Goal: Task Accomplishment & Management: Complete application form

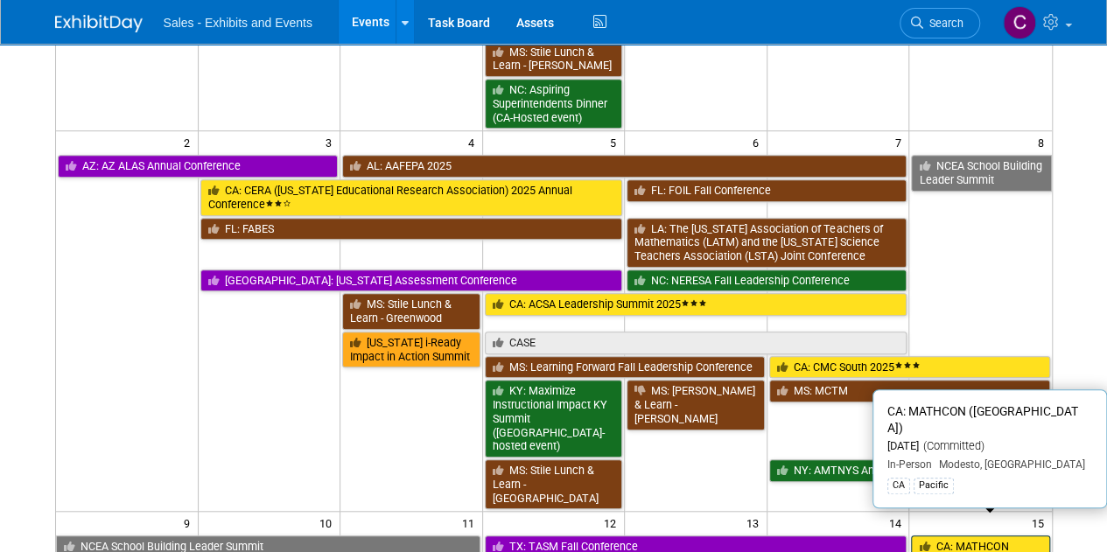
click at [975, 535] on link "CA: MATHCON ([GEOGRAPHIC_DATA])" at bounding box center [980, 553] width 138 height 36
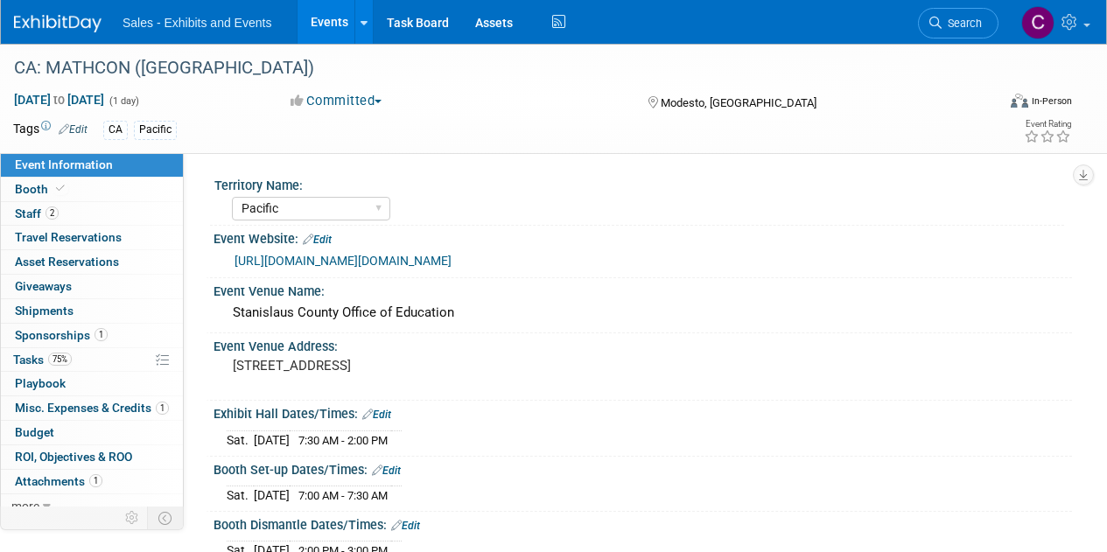
select select "Pacific"
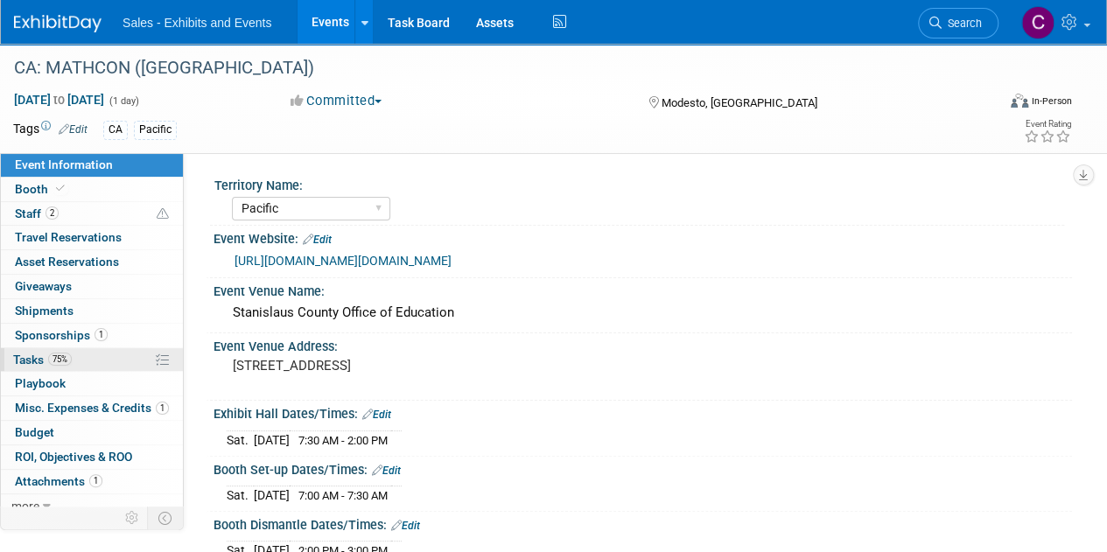
click at [24, 353] on span "Tasks 75%" at bounding box center [42, 360] width 59 height 14
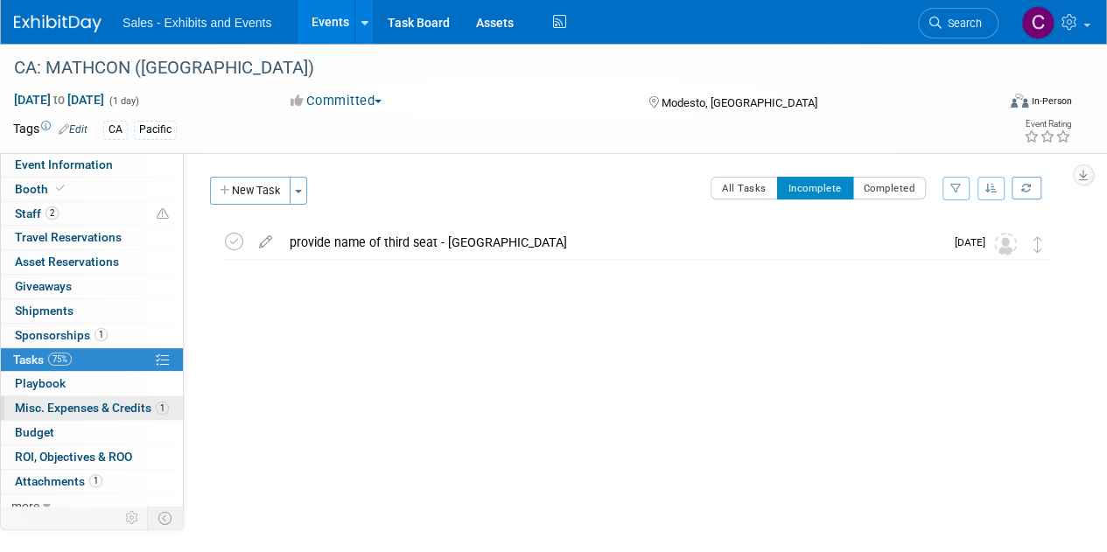
click at [47, 408] on span "Misc. Expenses & Credits 1" at bounding box center [92, 408] width 154 height 14
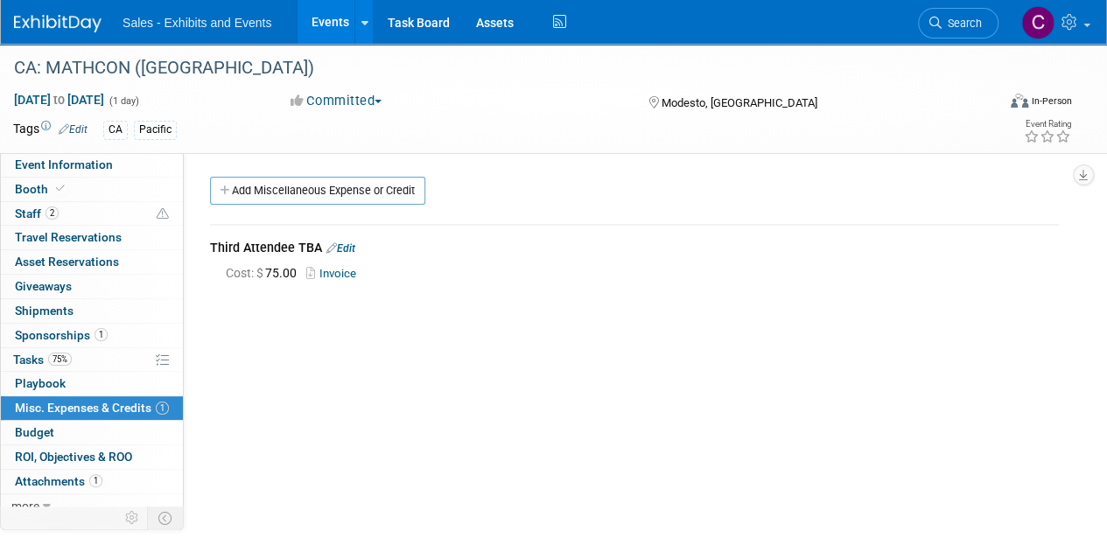
click at [345, 246] on link "Edit" at bounding box center [340, 248] width 29 height 12
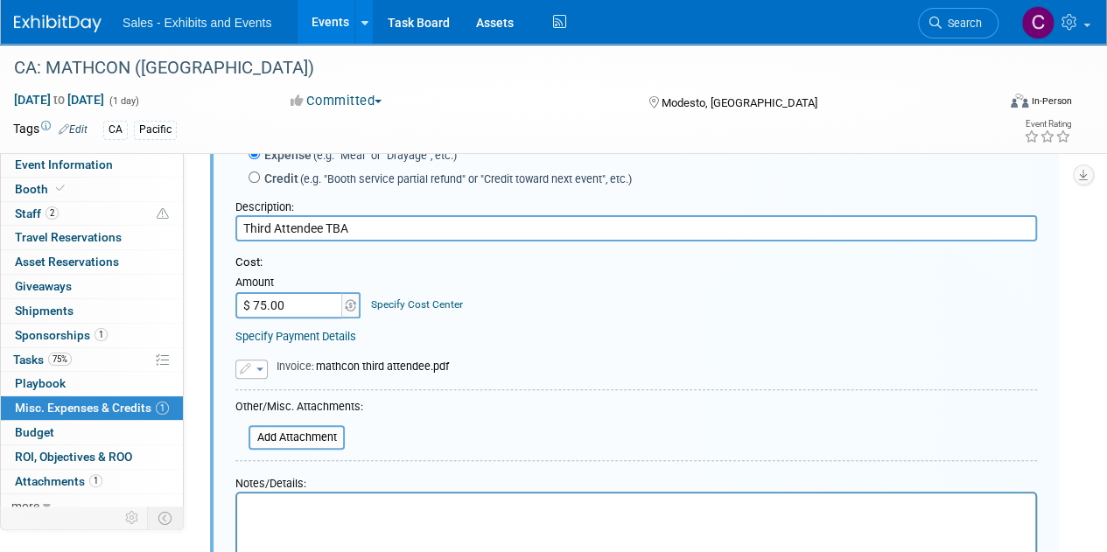
scroll to position [184, 0]
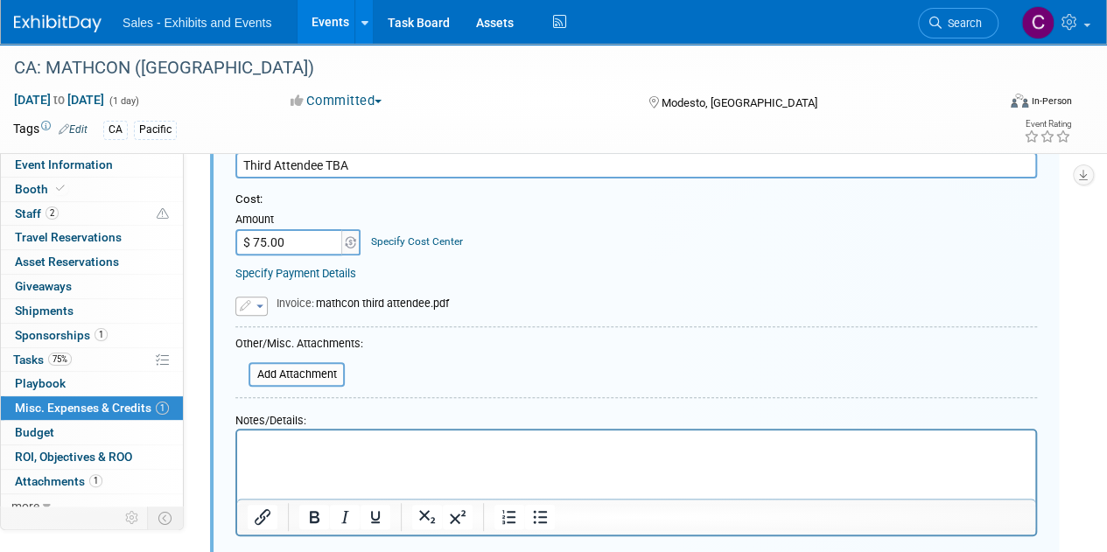
paste body "Rich Text Area. Press ALT-0 for help."
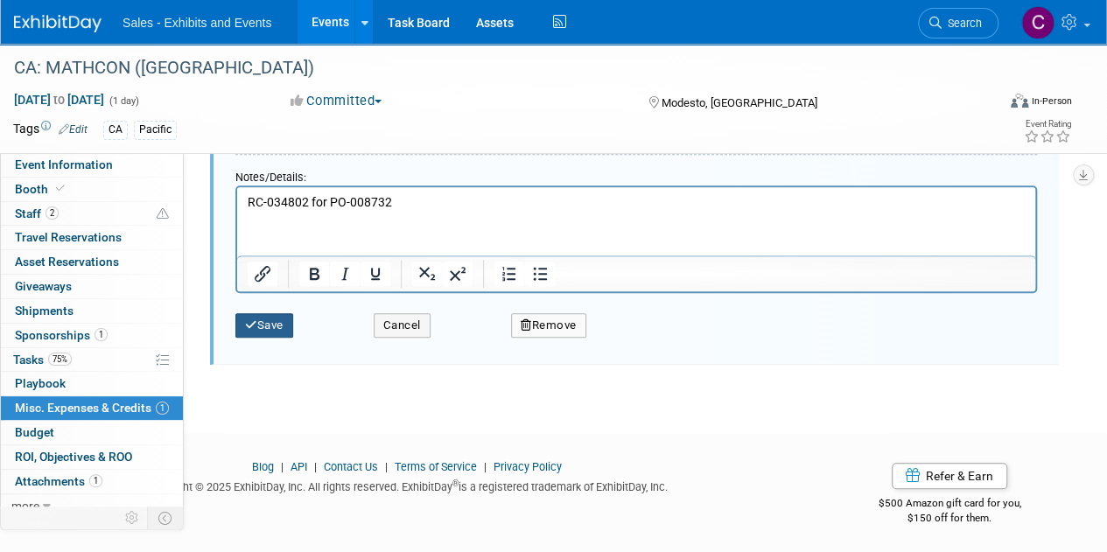
click at [269, 313] on button "Save" at bounding box center [264, 325] width 58 height 24
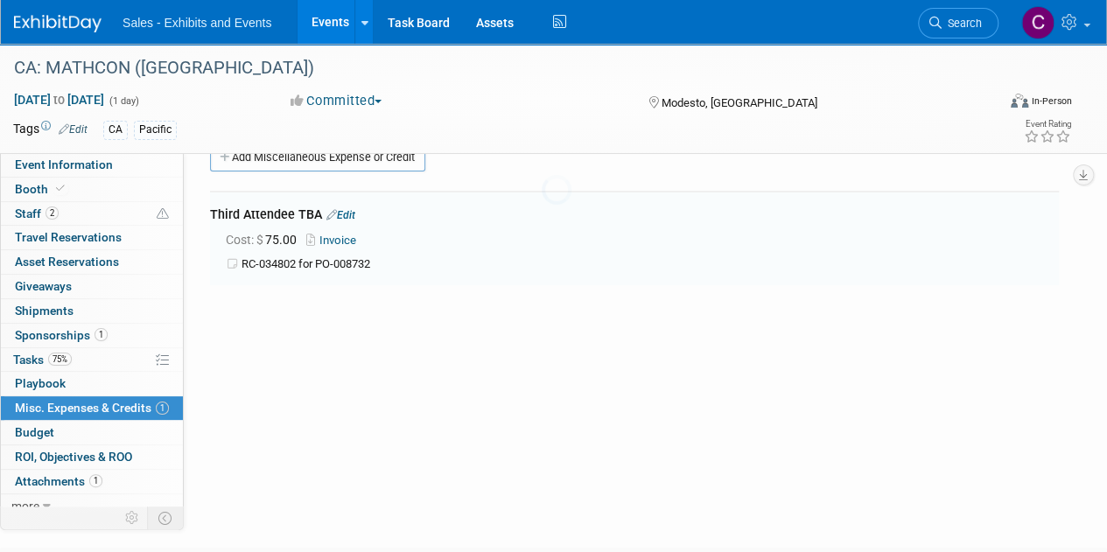
scroll to position [25, 0]
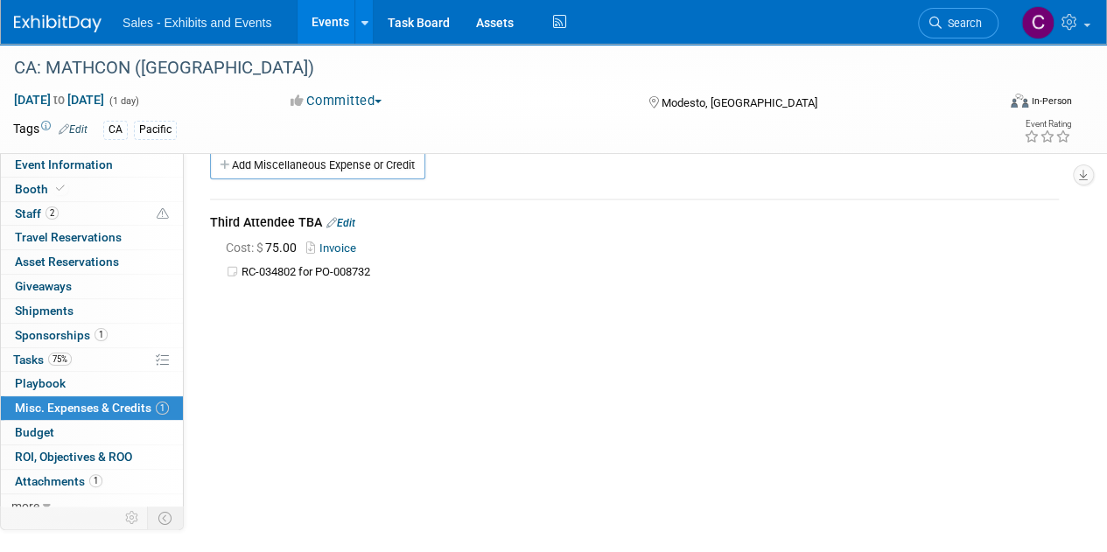
click at [324, 22] on link "Events" at bounding box center [329, 22] width 64 height 44
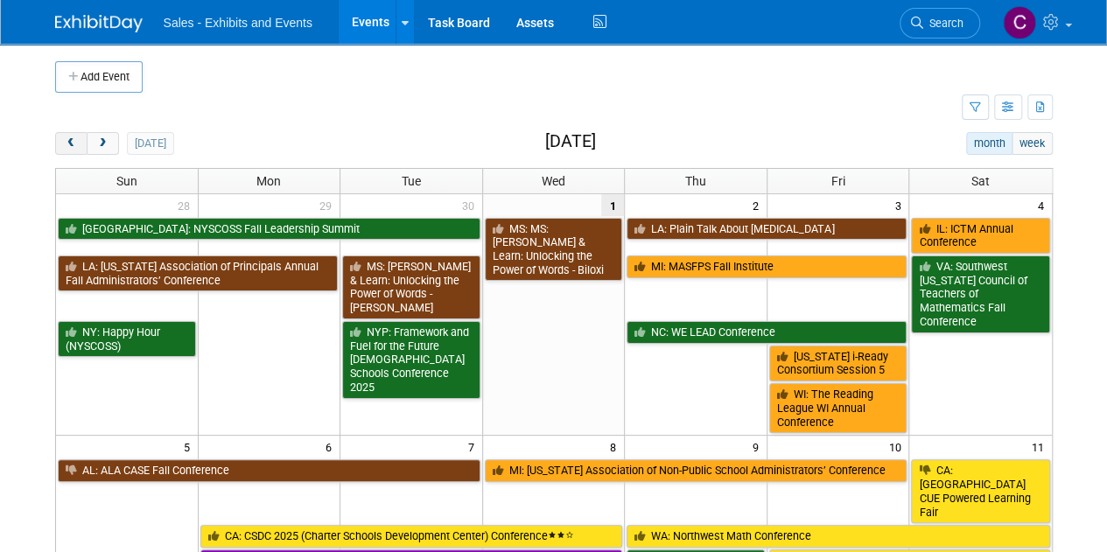
click at [65, 141] on span "prev" at bounding box center [71, 143] width 13 height 11
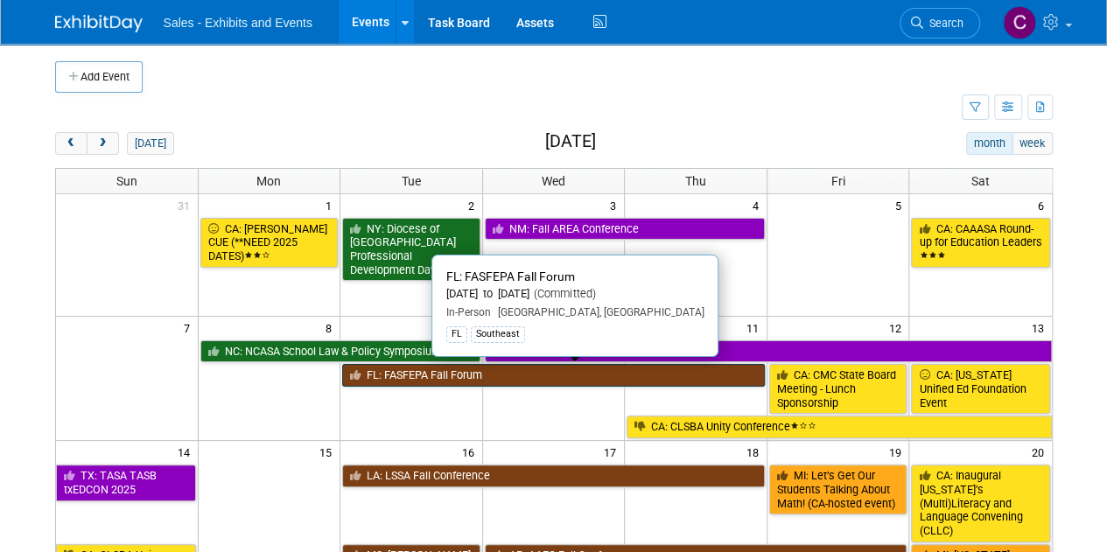
click at [394, 375] on link "FL: FASFEPA Fall Forum" at bounding box center [553, 375] width 423 height 23
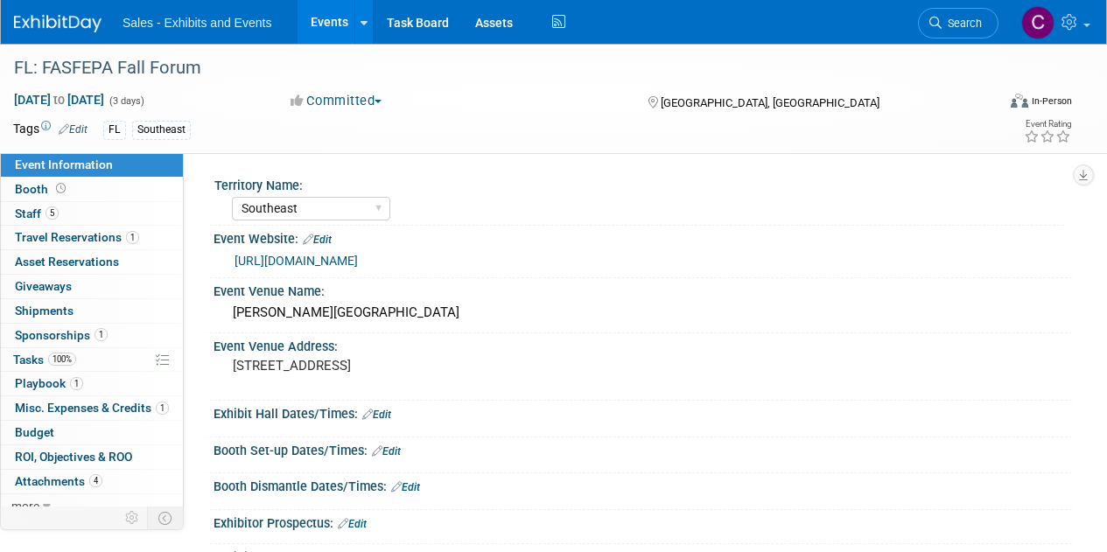
select select "Southeast"
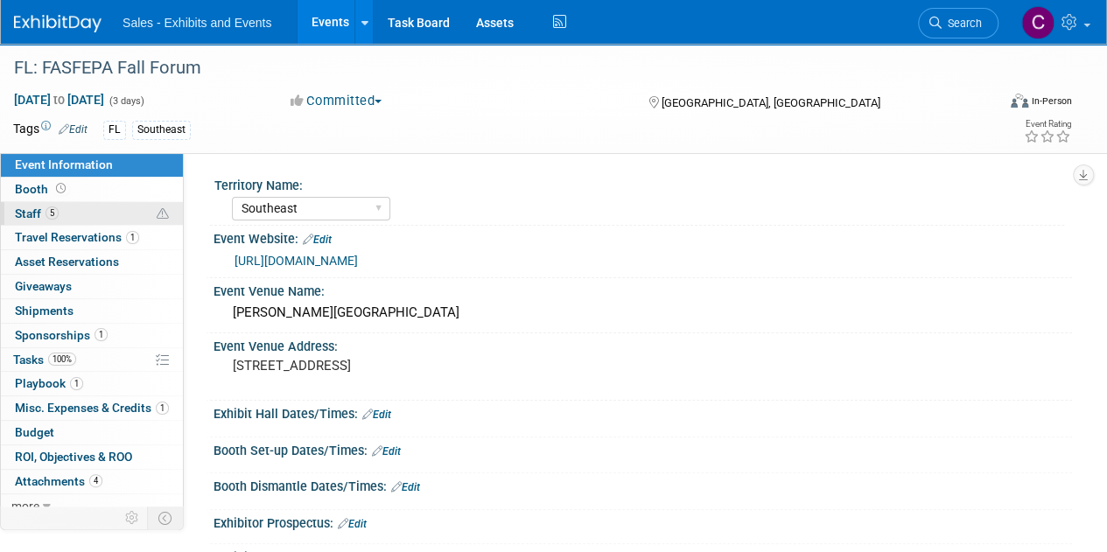
click at [31, 216] on span "Staff 5" at bounding box center [37, 213] width 44 height 14
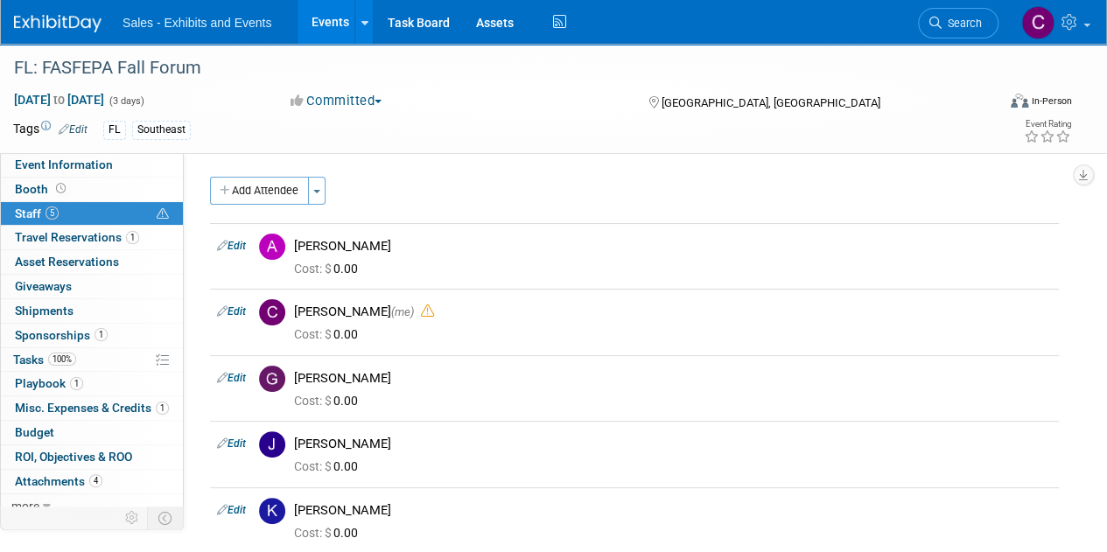
click at [318, 15] on link "Events" at bounding box center [329, 22] width 64 height 44
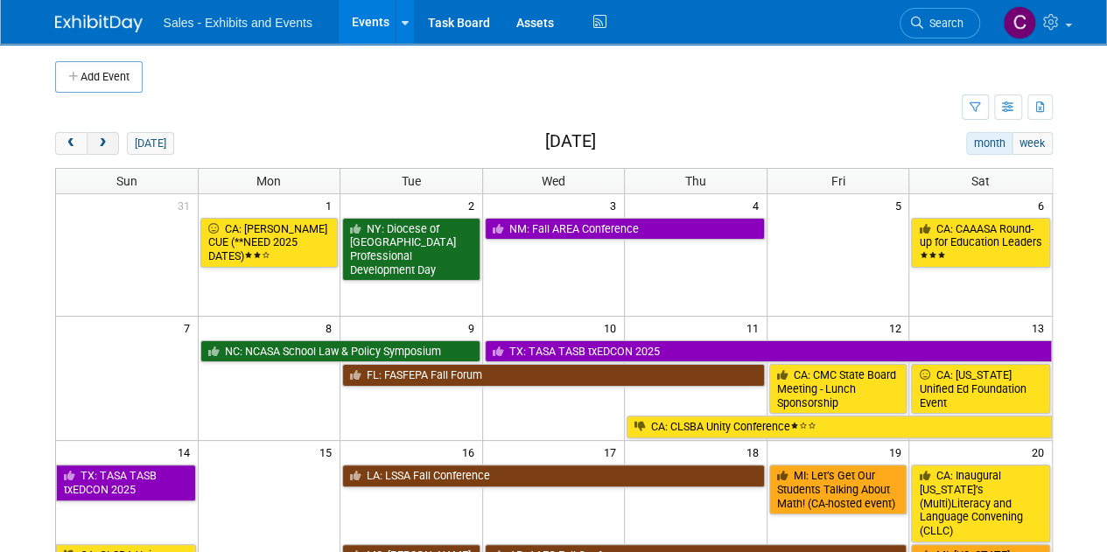
click at [96, 144] on span "next" at bounding box center [102, 143] width 13 height 11
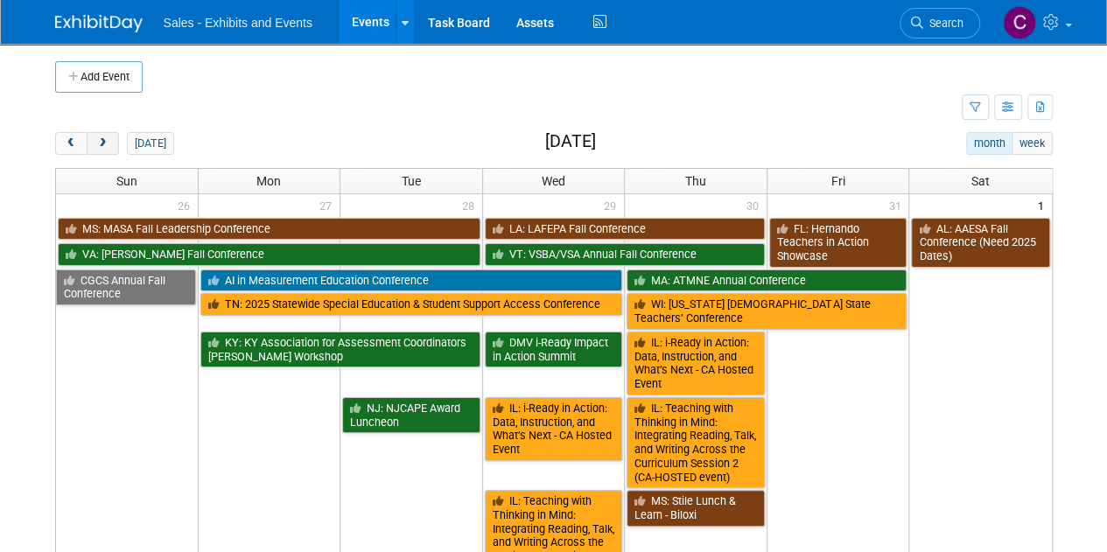
click at [96, 144] on span "next" at bounding box center [102, 143] width 13 height 11
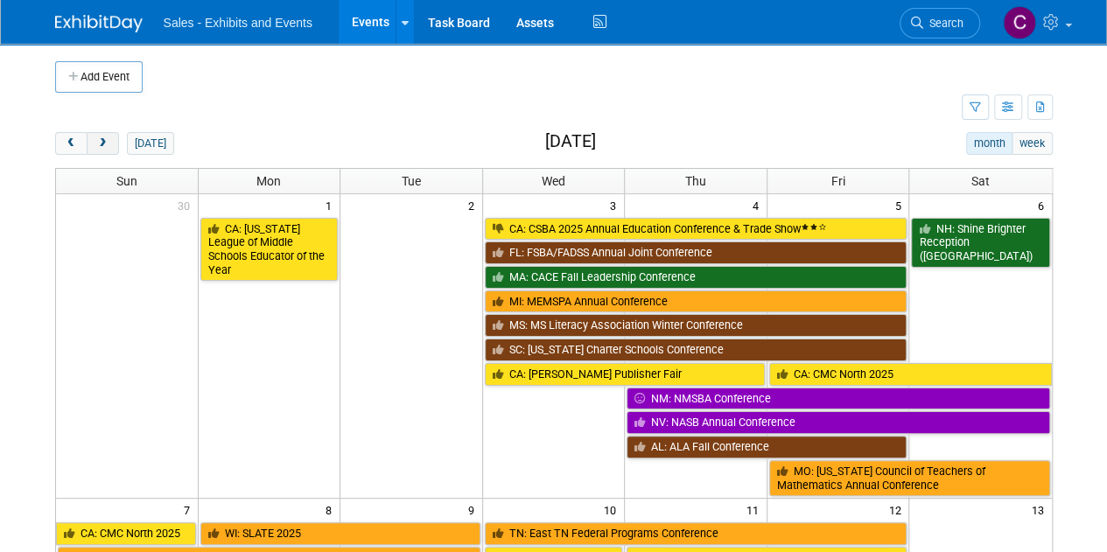
click at [96, 144] on span "next" at bounding box center [102, 143] width 13 height 11
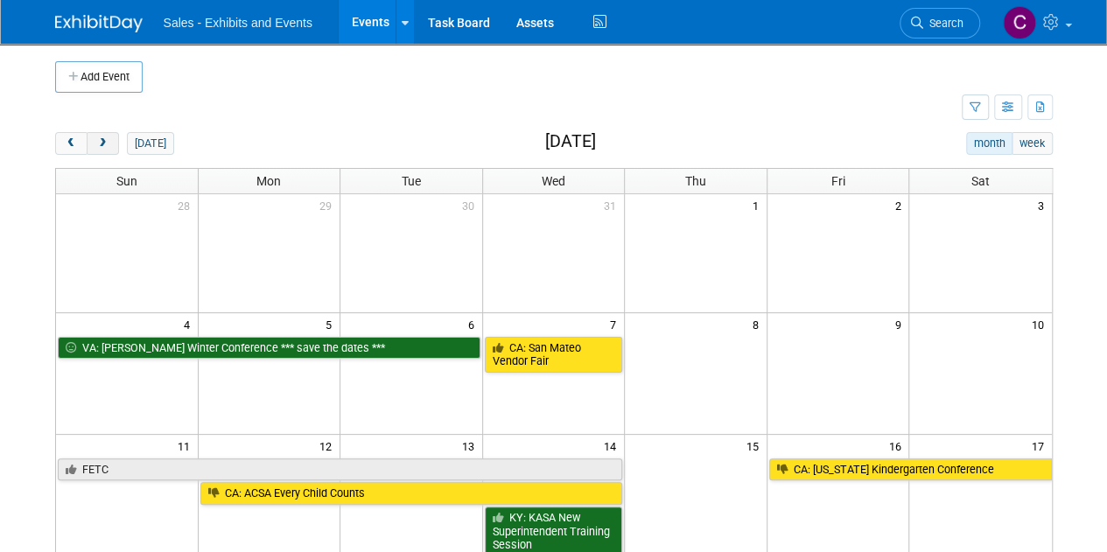
click at [96, 144] on span "next" at bounding box center [102, 143] width 13 height 11
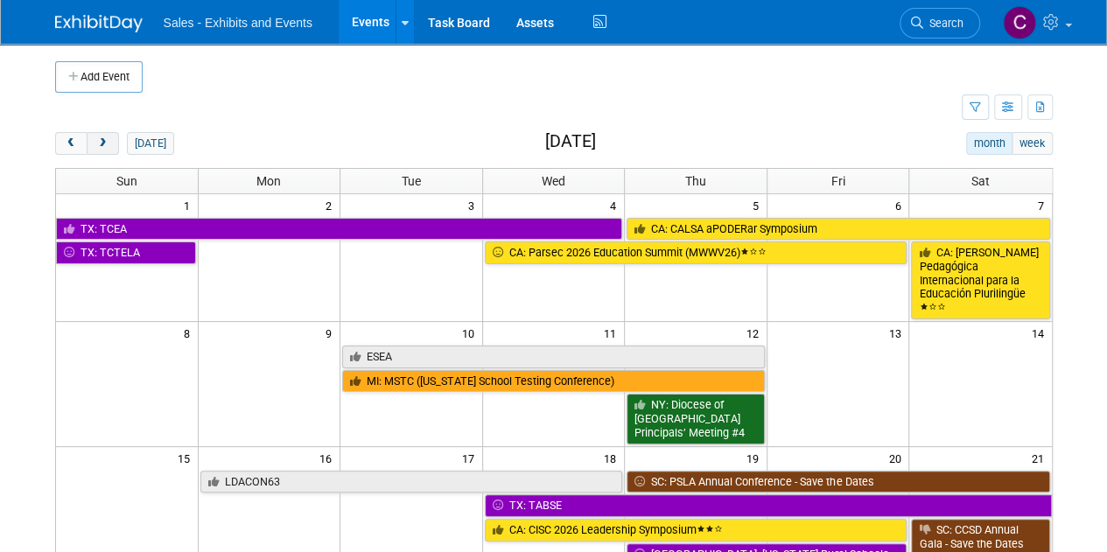
click at [96, 144] on span "next" at bounding box center [102, 143] width 13 height 11
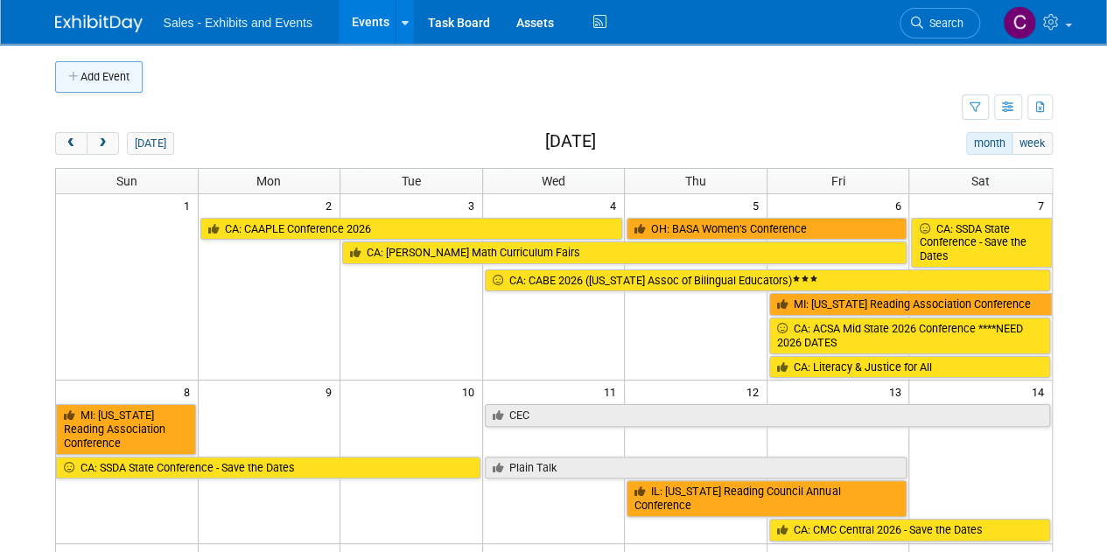
click at [82, 78] on button "Add Event" at bounding box center [98, 76] width 87 height 31
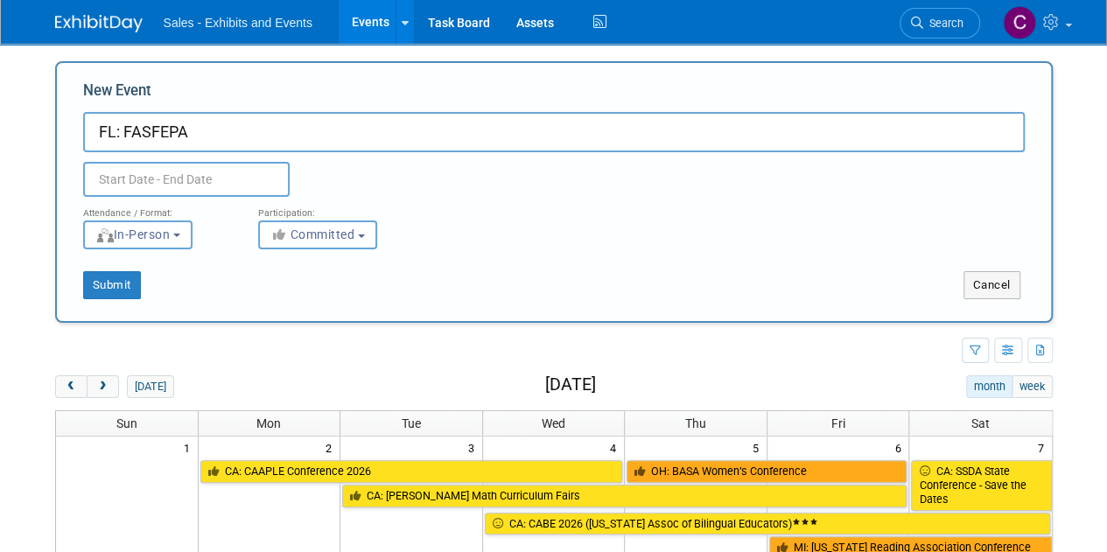
type input "FL: FASFEPA"
click at [131, 178] on input "text" at bounding box center [186, 179] width 206 height 35
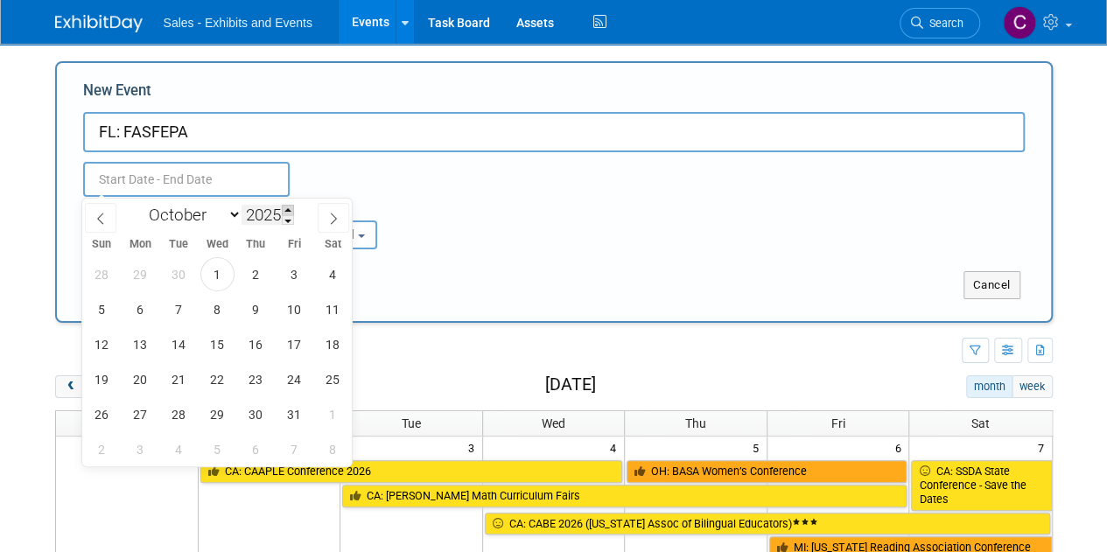
click at [289, 211] on span at bounding box center [288, 210] width 12 height 10
type input "2026"
click at [228, 215] on select "January February March April May June July August September October November De…" at bounding box center [191, 215] width 101 height 22
select select "2"
click at [141, 204] on select "January February March April May June July August September October November De…" at bounding box center [191, 215] width 101 height 22
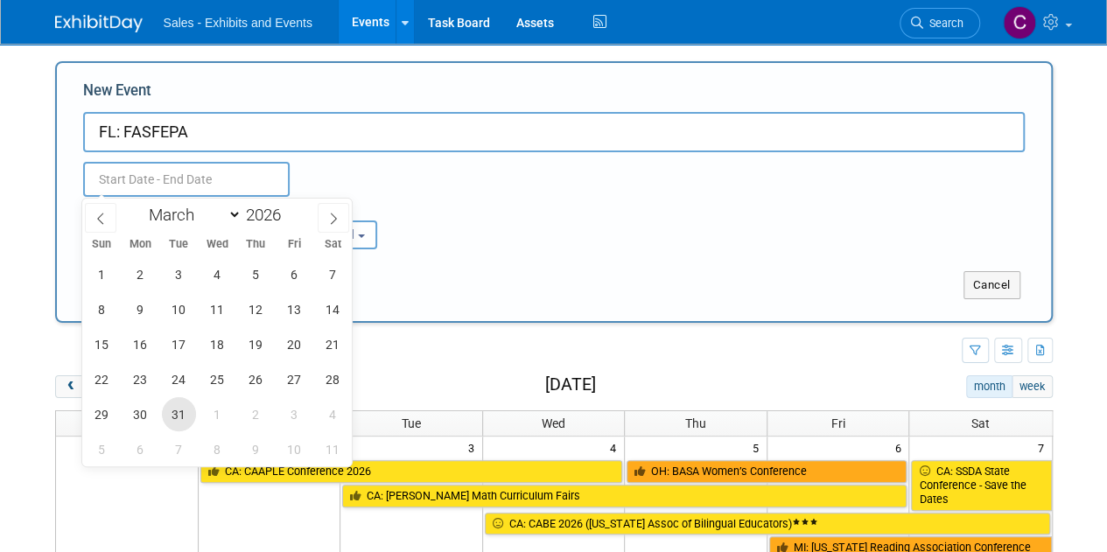
click at [175, 419] on span "31" at bounding box center [179, 414] width 34 height 34
click at [248, 411] on span "2" at bounding box center [256, 414] width 34 height 34
type input "Mar 31, 2026 to Apr 2, 2026"
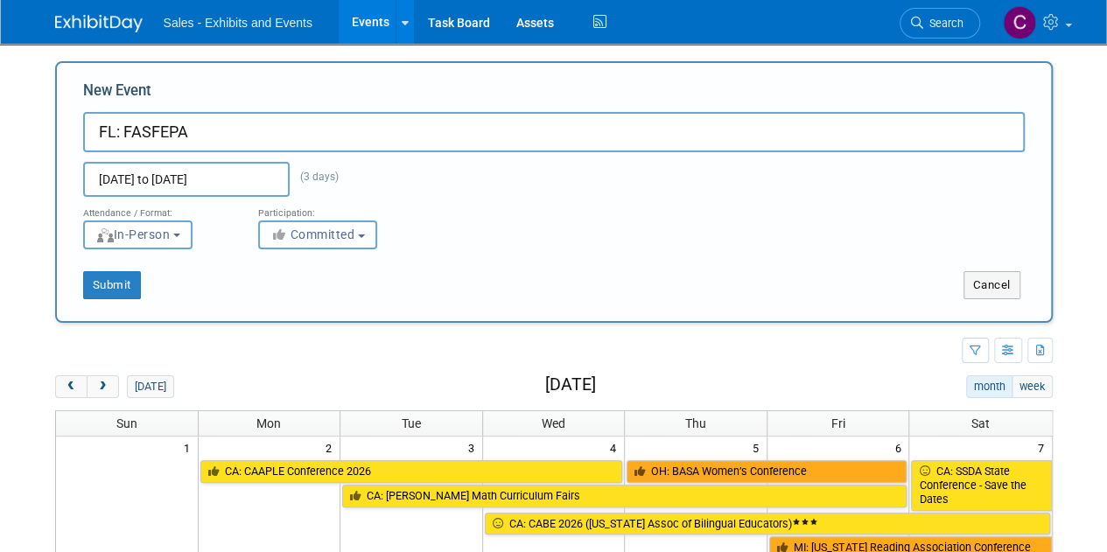
click at [325, 248] on button "Committed" at bounding box center [317, 234] width 119 height 29
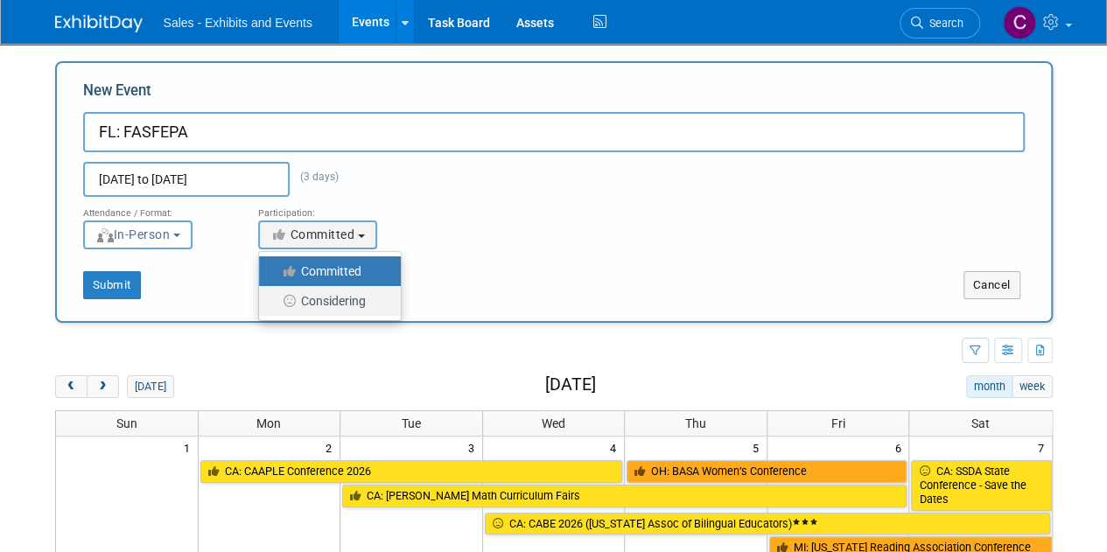
click at [336, 307] on label "Considering" at bounding box center [325, 301] width 115 height 23
click at [275, 307] on input "Considering" at bounding box center [268, 301] width 11 height 11
select select "2"
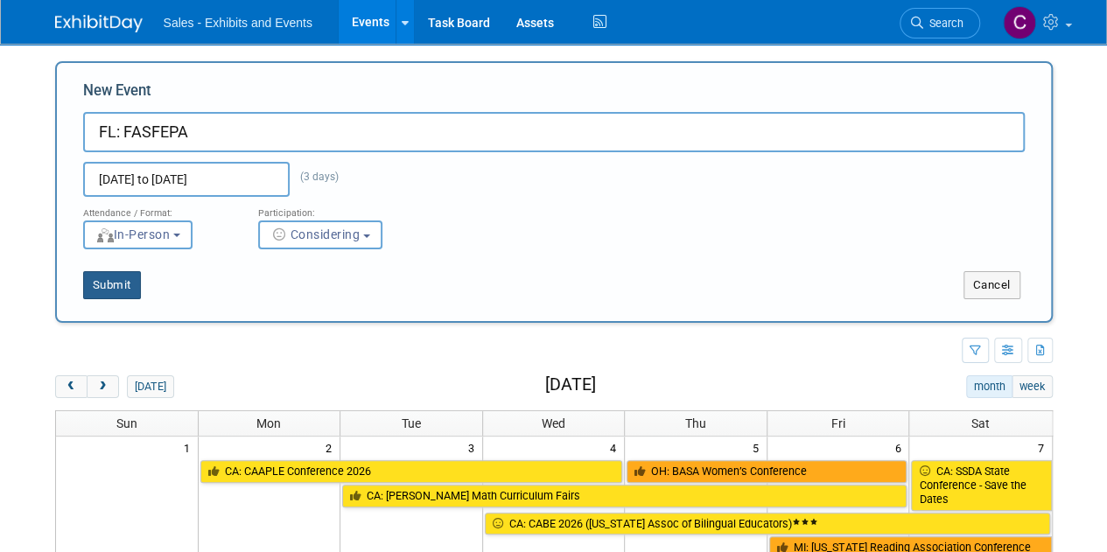
click at [135, 279] on button "Submit" at bounding box center [112, 285] width 58 height 28
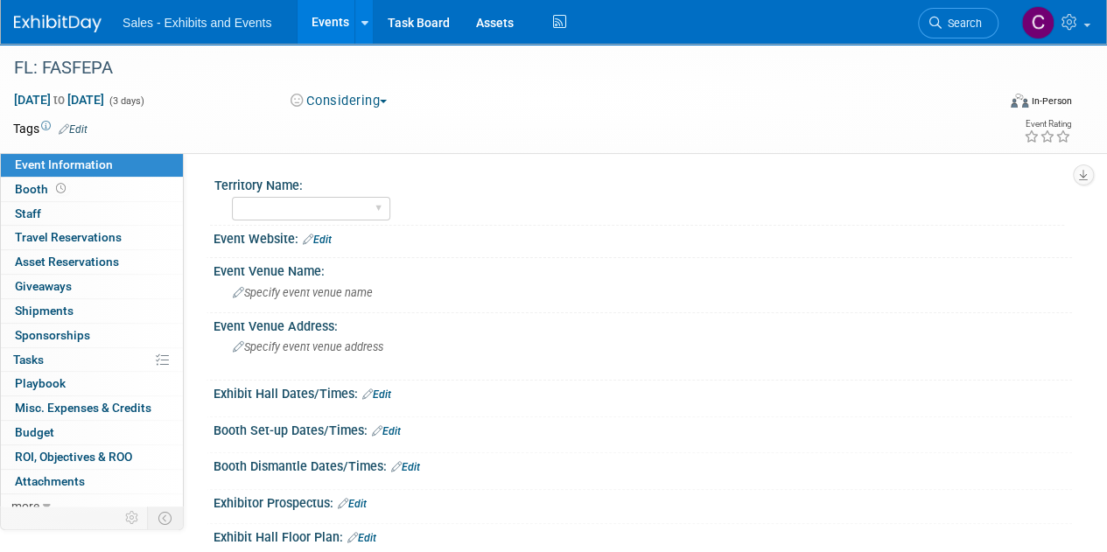
scroll to position [240, 0]
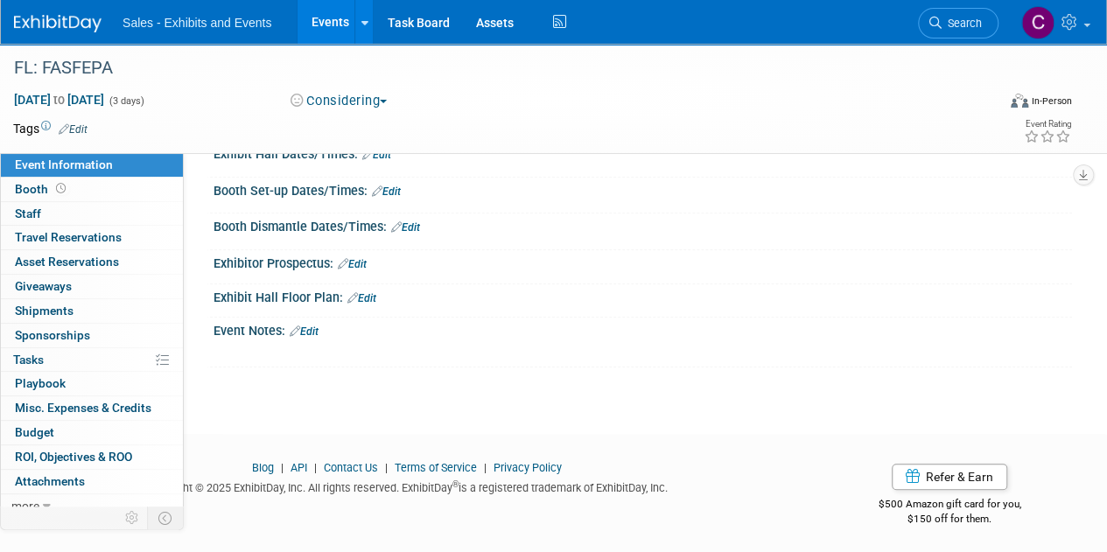
click at [316, 330] on link "Edit" at bounding box center [304, 331] width 29 height 12
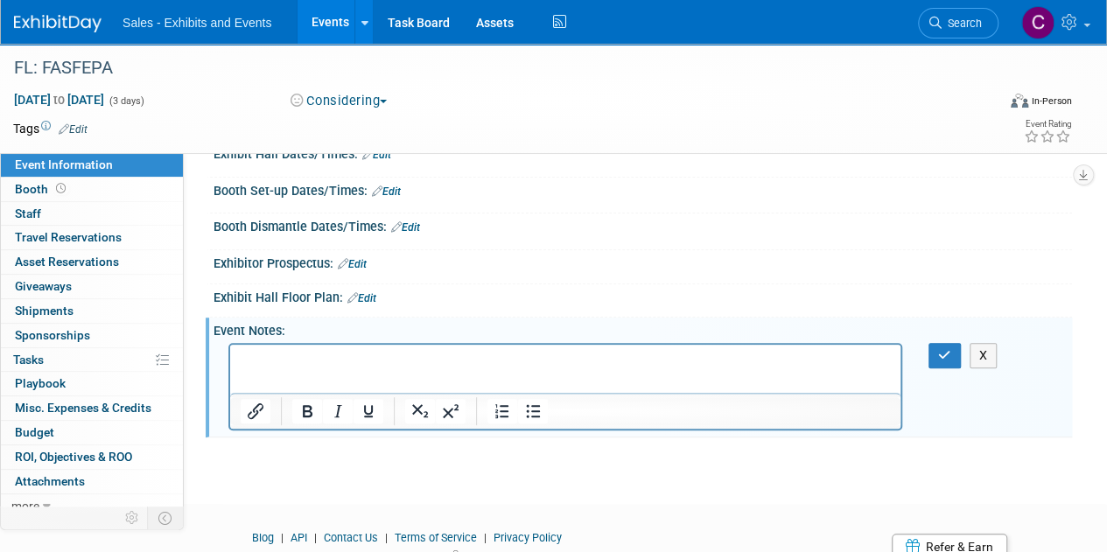
scroll to position [0, 0]
drag, startPoint x: 299, startPoint y: 375, endPoint x: 269, endPoint y: 356, distance: 35.4
click at [269, 356] on p "Rich Text Area. Press ALT-0 for help." at bounding box center [566, 359] width 650 height 17
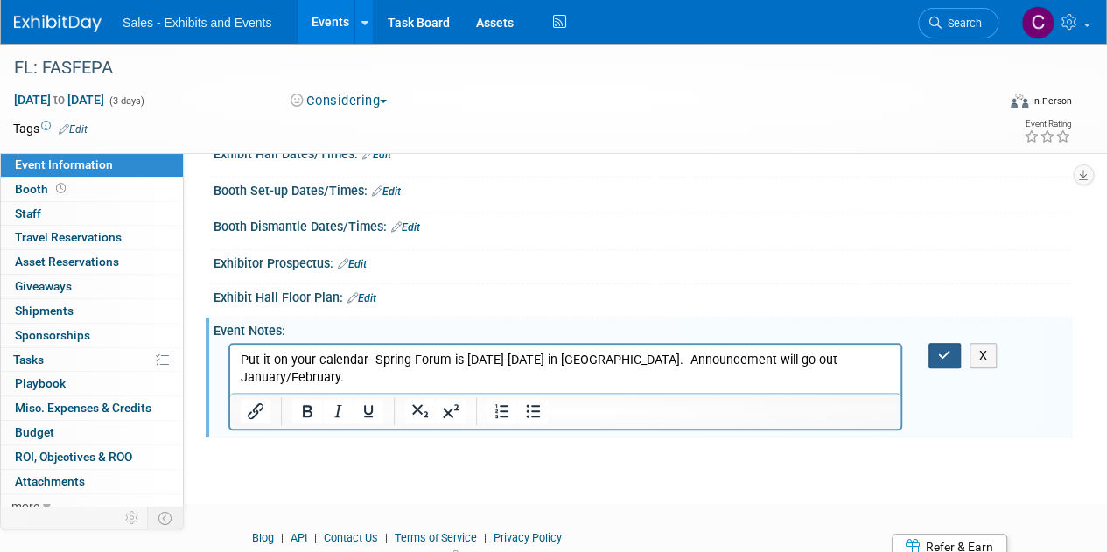
click at [931, 350] on button "button" at bounding box center [944, 355] width 32 height 25
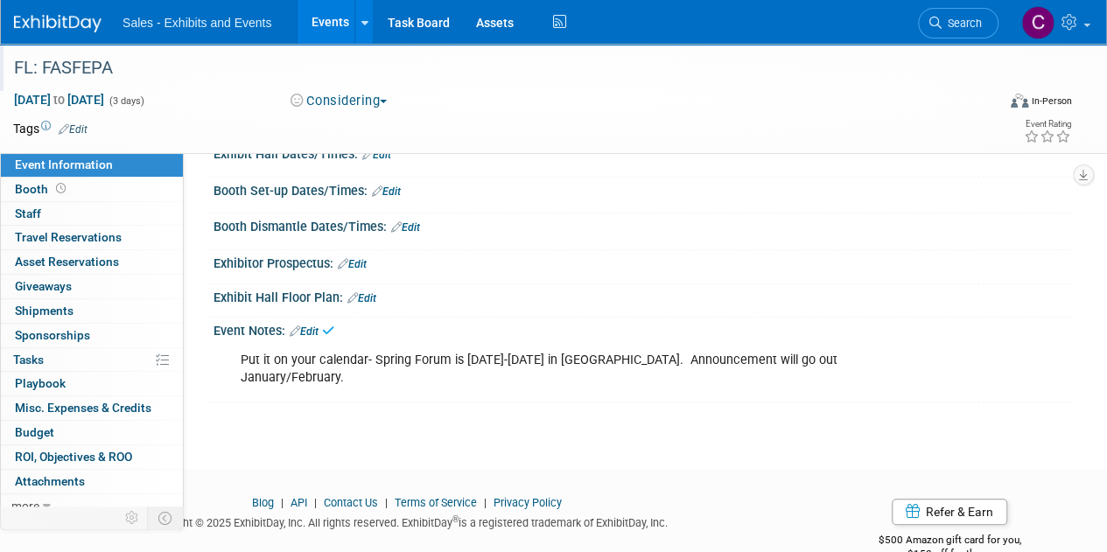
click at [192, 73] on div "FL: FASFEPA" at bounding box center [495, 67] width 974 height 31
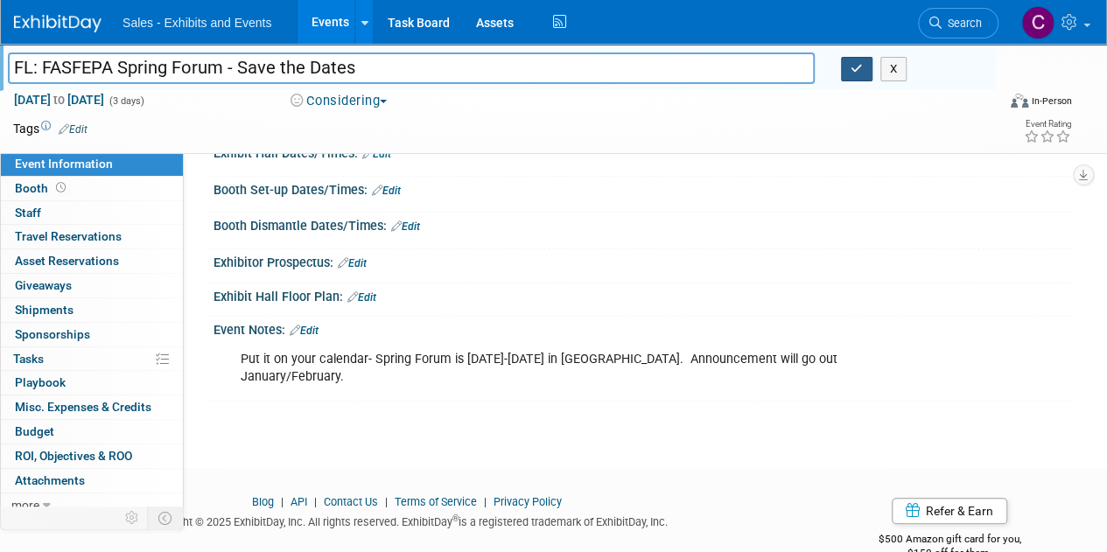
type input "FL: FASFEPA Spring Forum - Save the Dates"
drag, startPoint x: 858, startPoint y: 66, endPoint x: 1047, endPoint y: 218, distance: 242.7
click at [858, 66] on icon "button" at bounding box center [856, 68] width 12 height 11
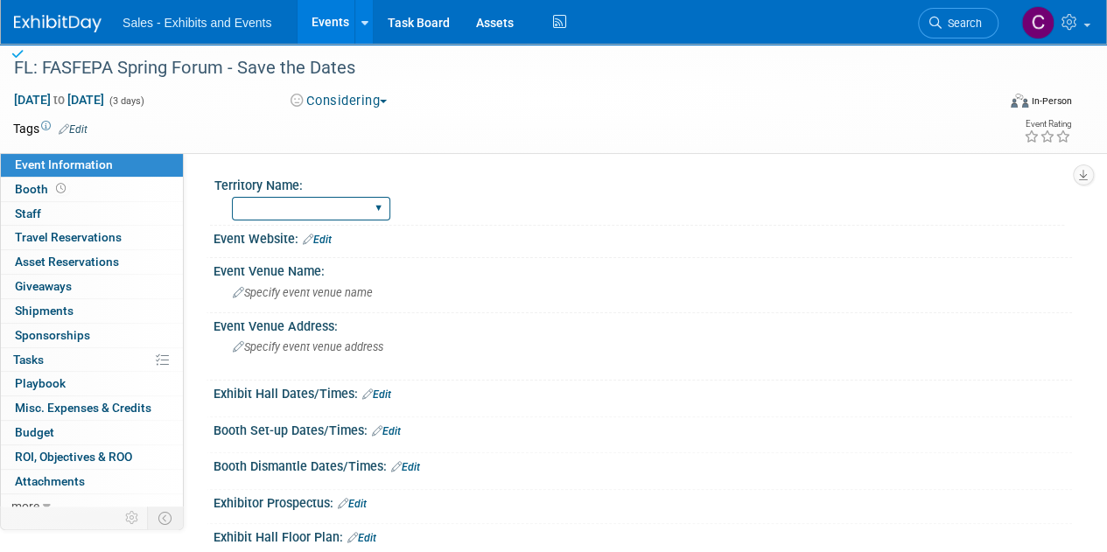
click at [311, 209] on select "Atlantic Southeast Central Southwest Pacific Mountain National Strategic Partne…" at bounding box center [311, 209] width 158 height 24
select select "Southeast"
click at [232, 197] on select "Atlantic Southeast Central Southwest Pacific Mountain National Strategic Partne…" at bounding box center [311, 209] width 158 height 24
click at [85, 132] on link "Edit" at bounding box center [73, 129] width 29 height 12
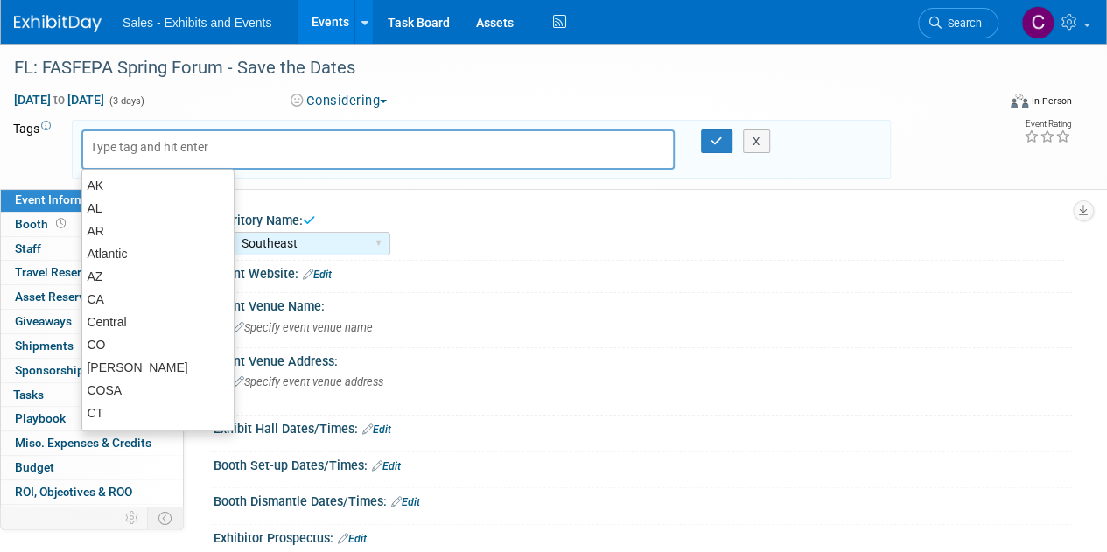
type input "f"
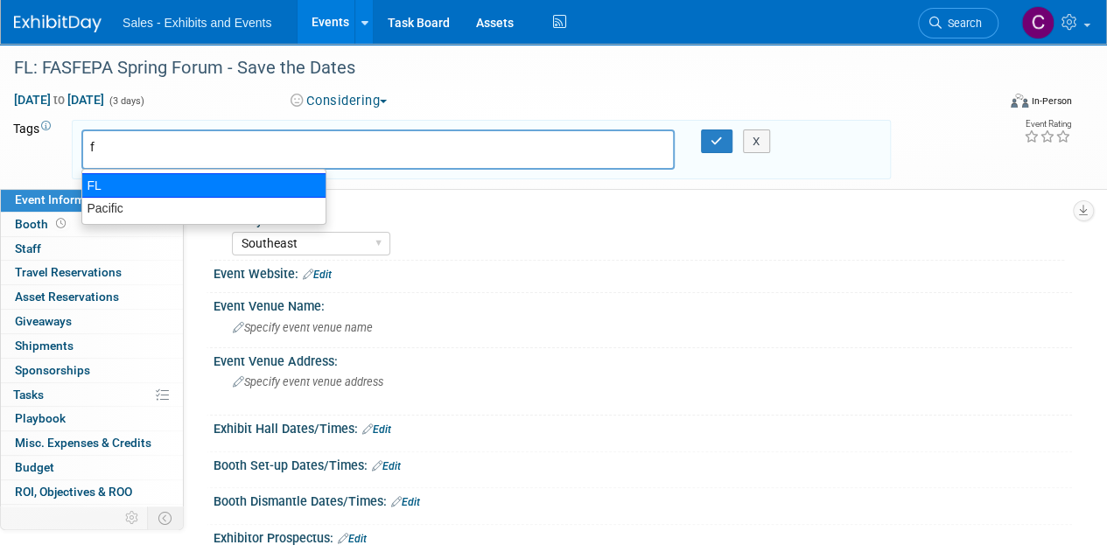
click at [105, 192] on div "FL" at bounding box center [203, 185] width 245 height 24
type input "FL"
type input "s"
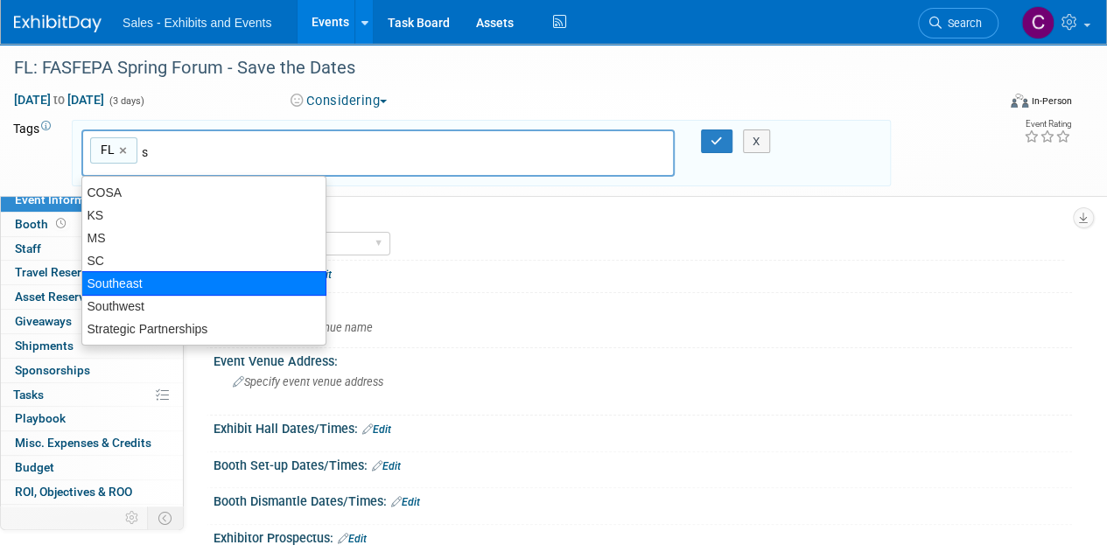
click at [124, 290] on div "Southeast" at bounding box center [203, 283] width 245 height 24
type input "FL, Southeast"
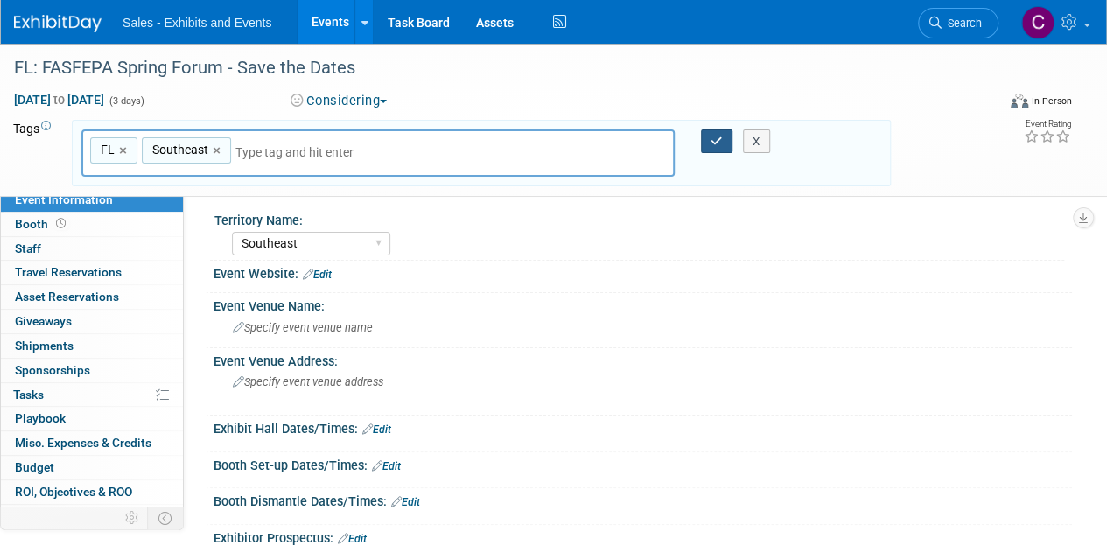
click at [710, 150] on button "button" at bounding box center [716, 141] width 31 height 24
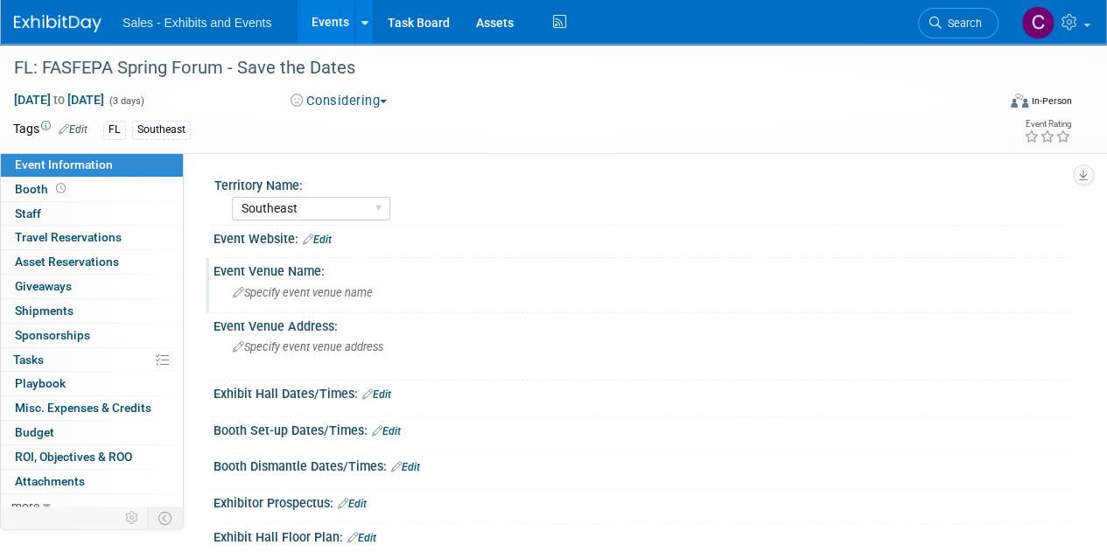
click at [363, 292] on span "Specify event venue name" at bounding box center [303, 292] width 140 height 13
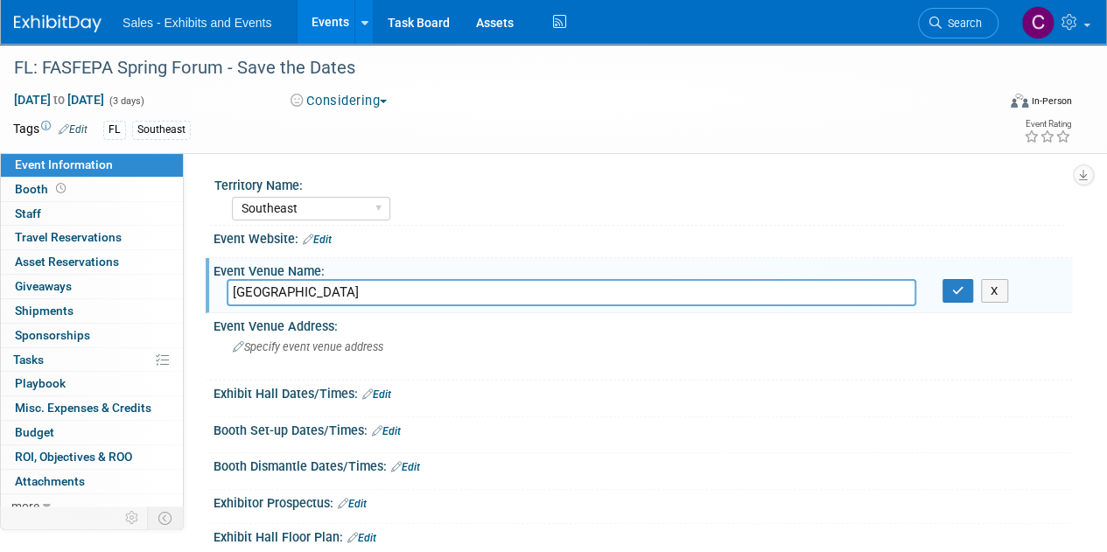
click at [360, 292] on input "St. Augustine's World Resort" at bounding box center [571, 292] width 689 height 27
type input "St. Augustine's World Golf Resort"
click at [948, 296] on button "button" at bounding box center [957, 291] width 31 height 24
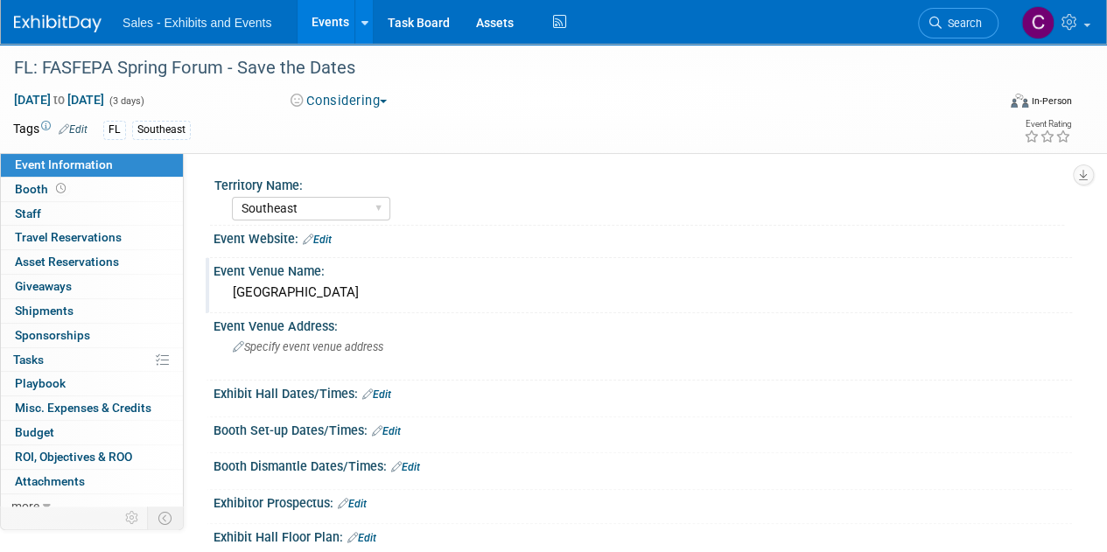
click at [329, 24] on link "Events" at bounding box center [329, 22] width 64 height 44
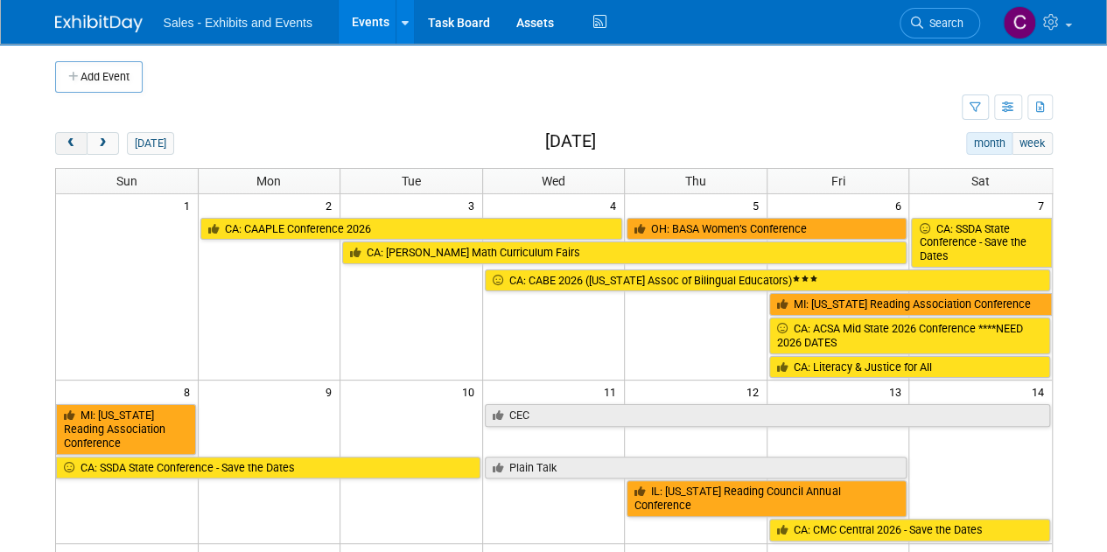
click at [59, 143] on button "prev" at bounding box center [71, 143] width 32 height 23
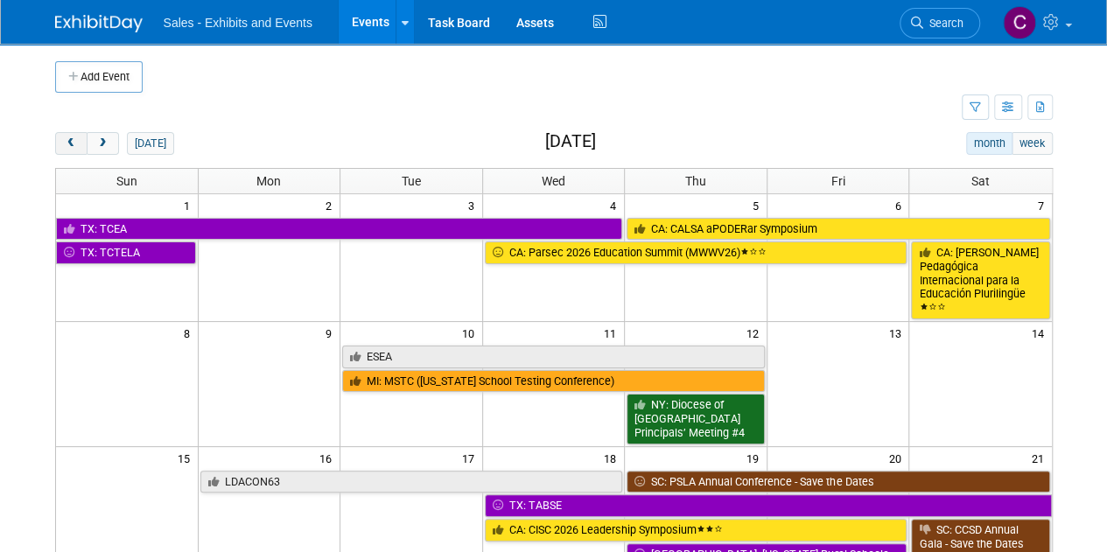
click at [59, 143] on button "prev" at bounding box center [71, 143] width 32 height 23
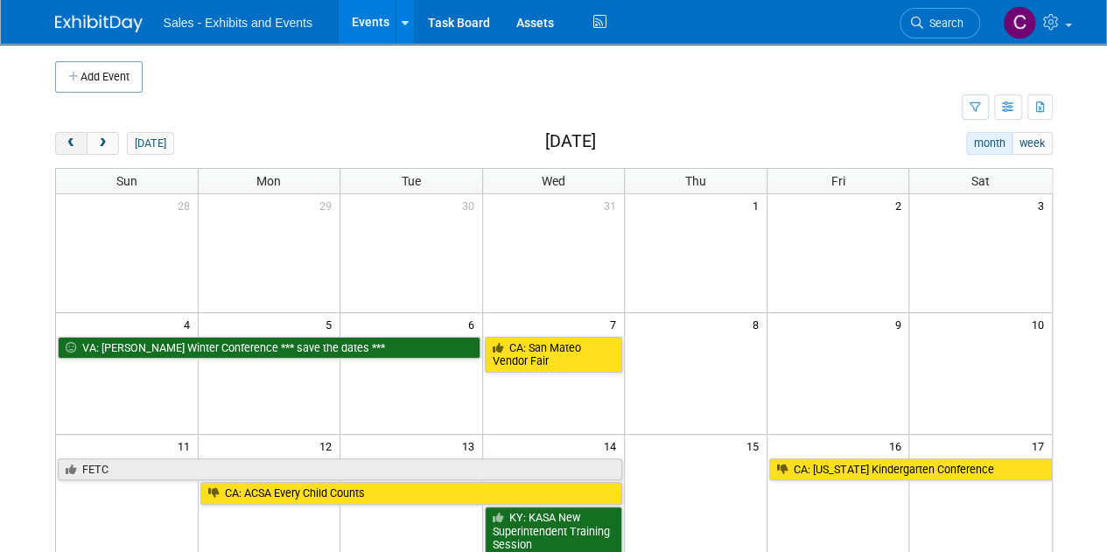
click at [59, 143] on button "prev" at bounding box center [71, 143] width 32 height 23
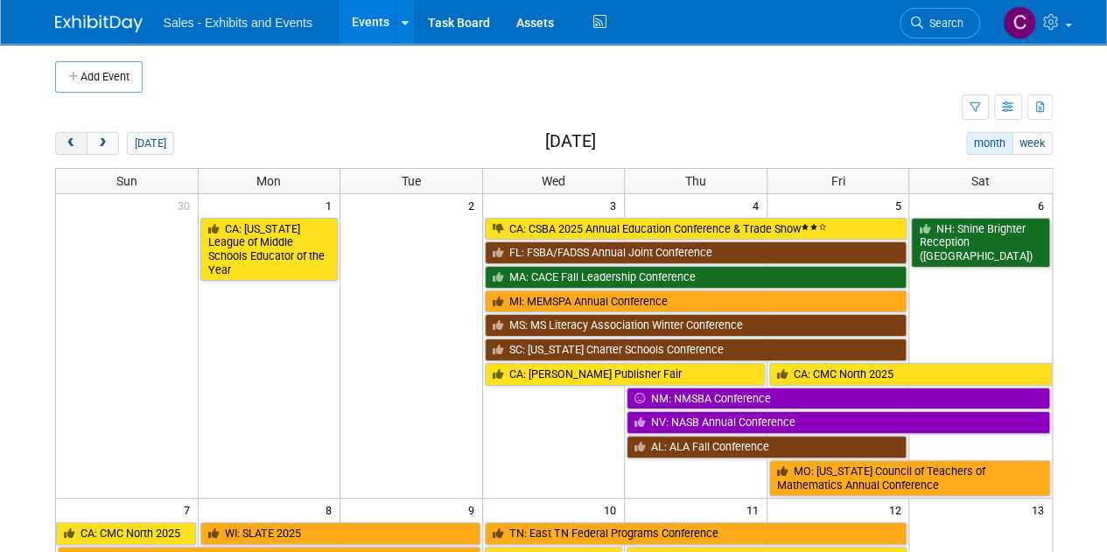
click at [59, 143] on button "prev" at bounding box center [71, 143] width 32 height 23
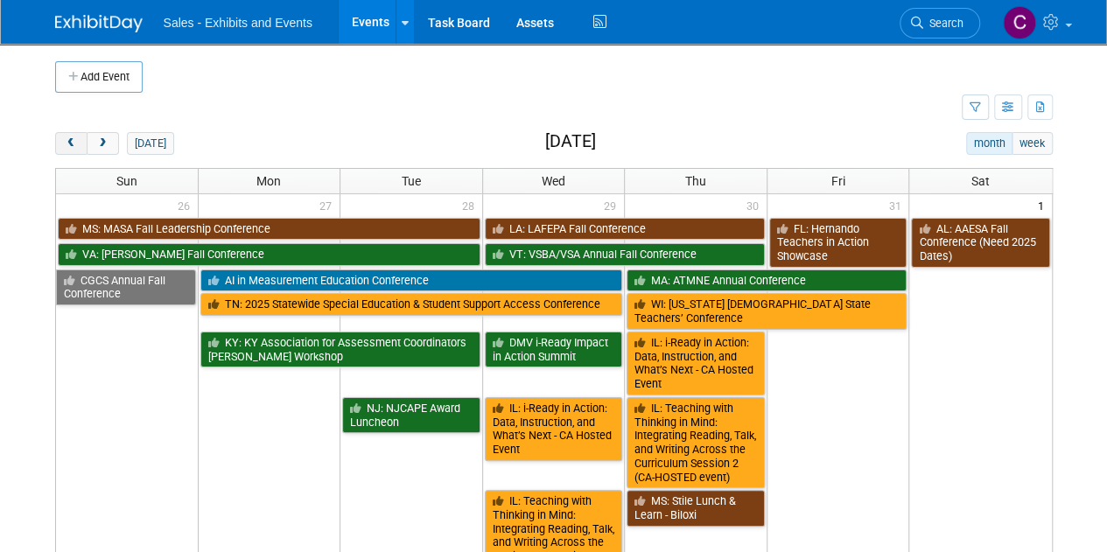
click at [59, 143] on button "prev" at bounding box center [71, 143] width 32 height 23
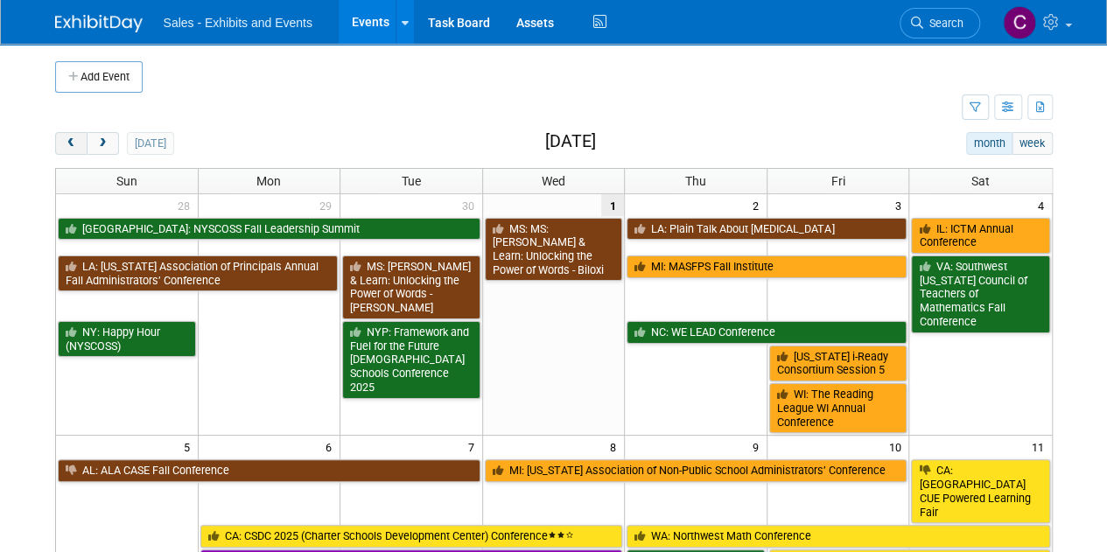
click at [59, 143] on button "prev" at bounding box center [71, 143] width 32 height 23
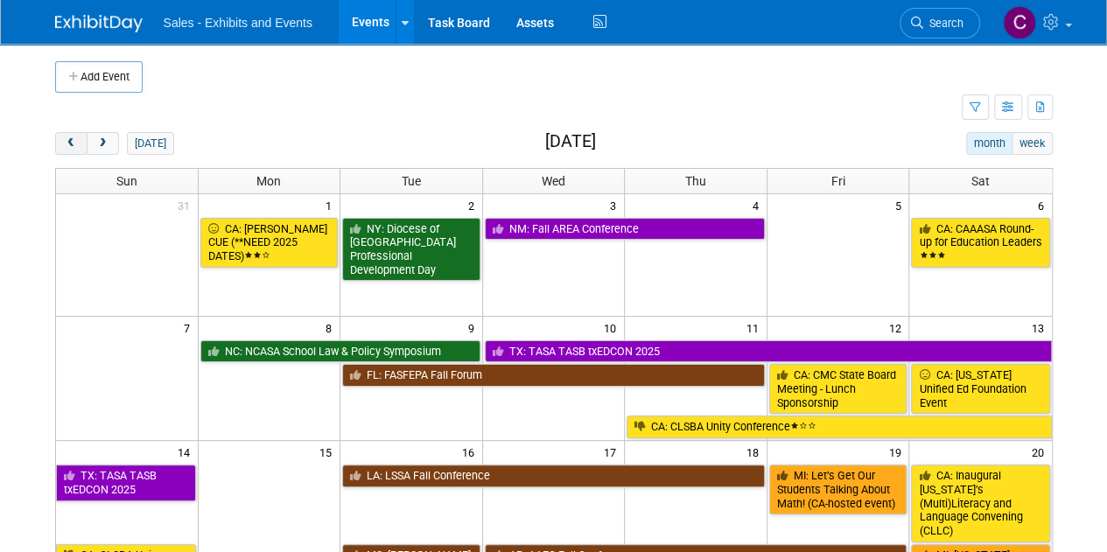
click at [59, 143] on button "prev" at bounding box center [71, 143] width 32 height 23
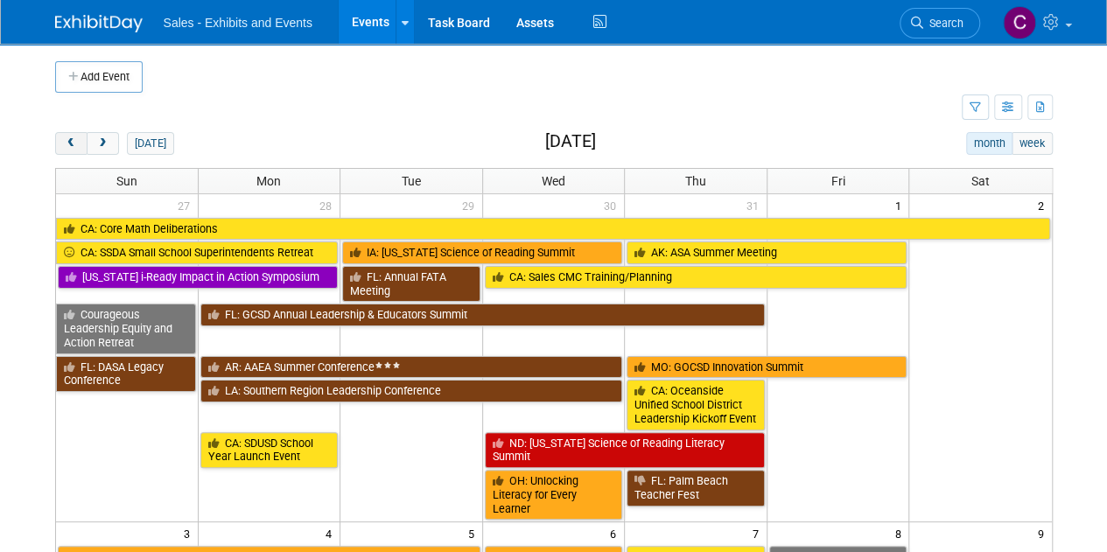
click at [59, 143] on button "prev" at bounding box center [71, 143] width 32 height 23
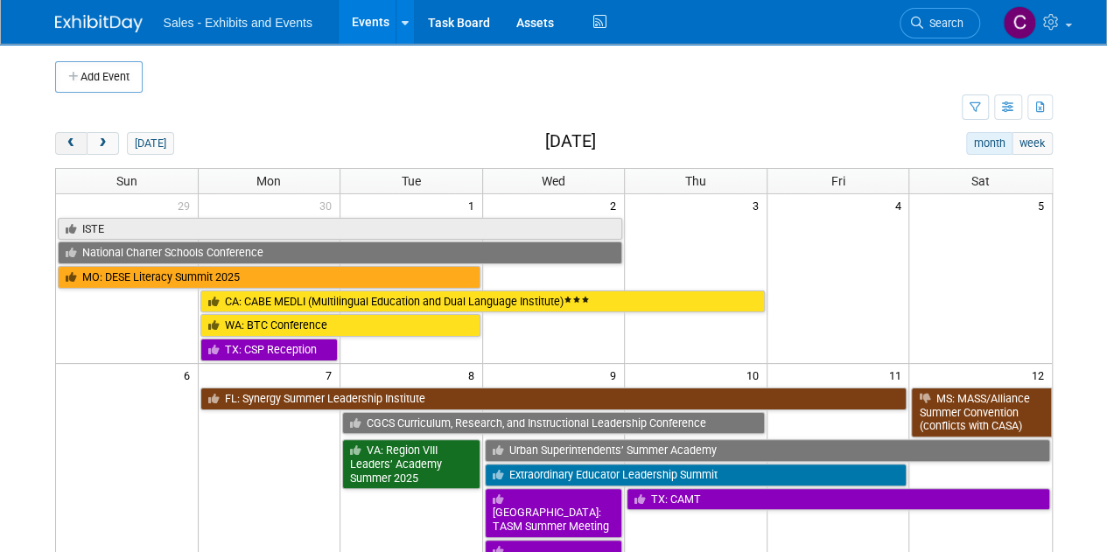
click at [59, 143] on button "prev" at bounding box center [71, 143] width 32 height 23
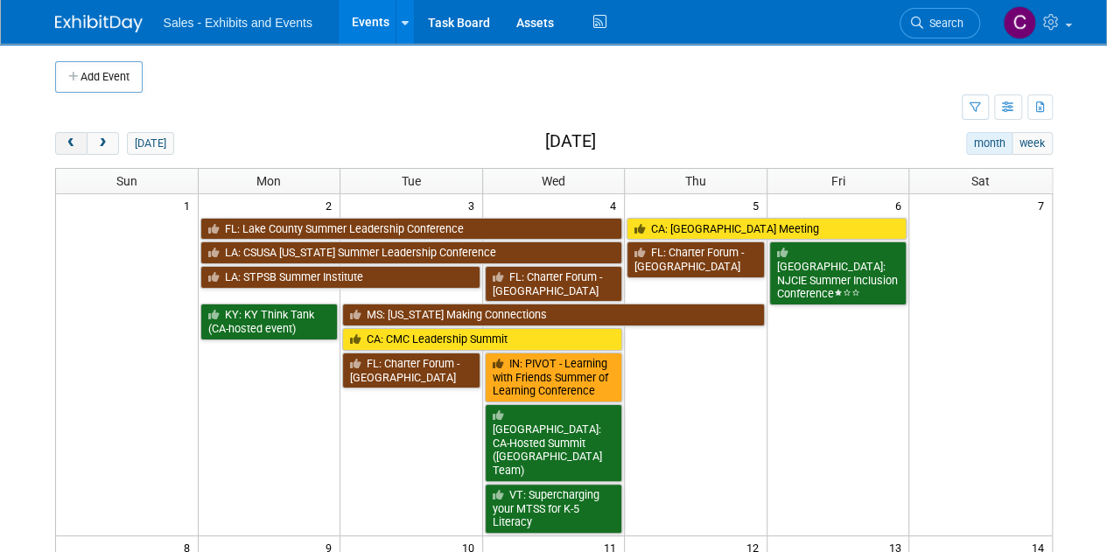
click at [59, 143] on button "prev" at bounding box center [71, 143] width 32 height 23
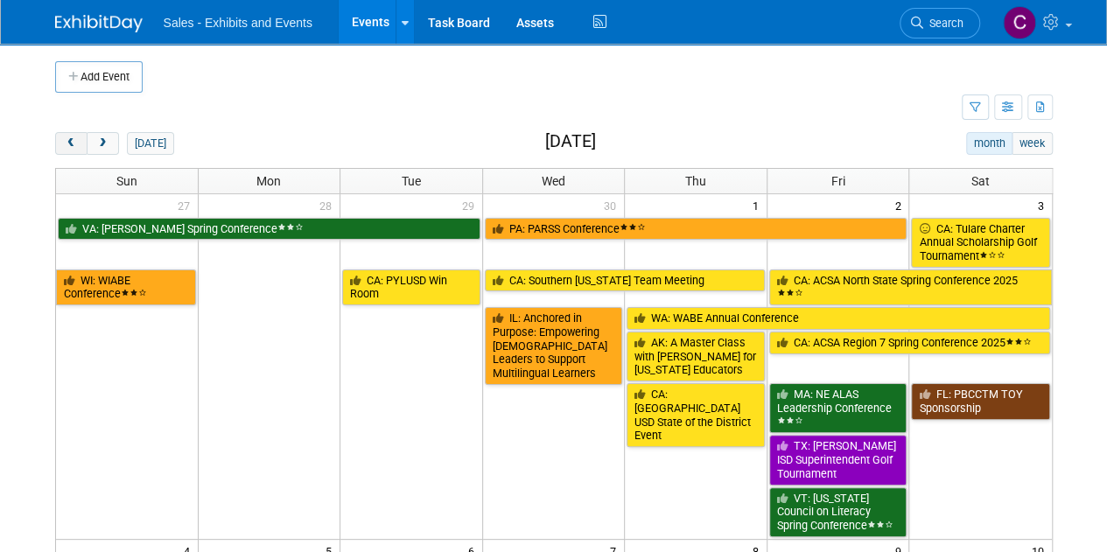
click at [59, 143] on button "prev" at bounding box center [71, 143] width 32 height 23
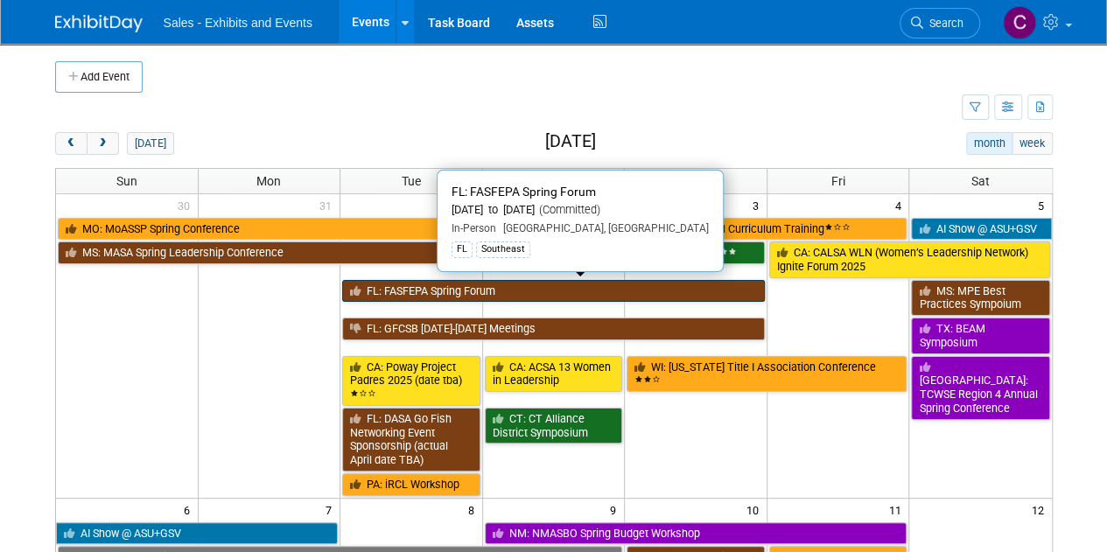
click at [430, 293] on link "FL: FASFEPA Spring Forum" at bounding box center [553, 291] width 423 height 23
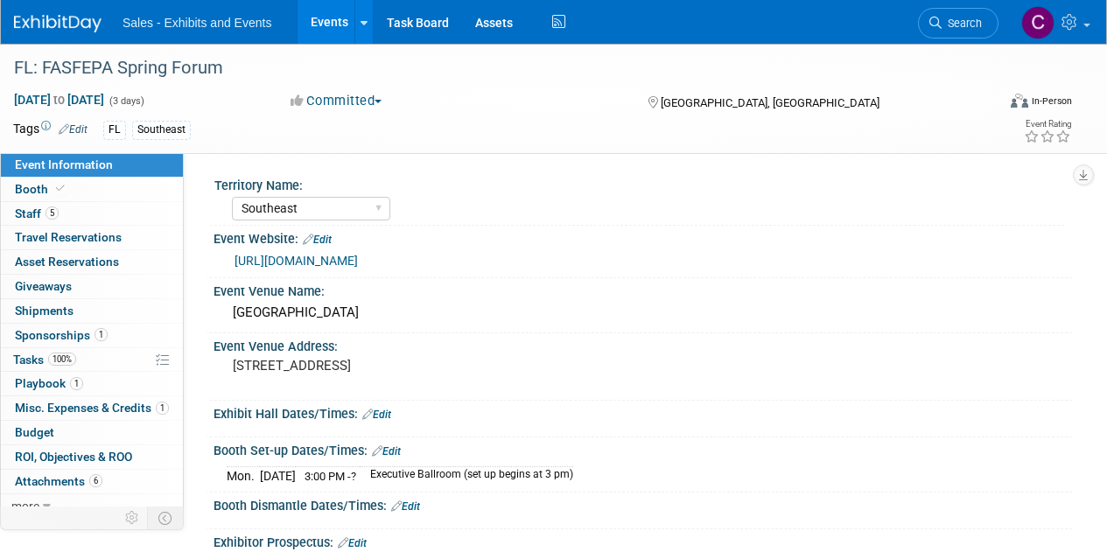
select select "Southeast"
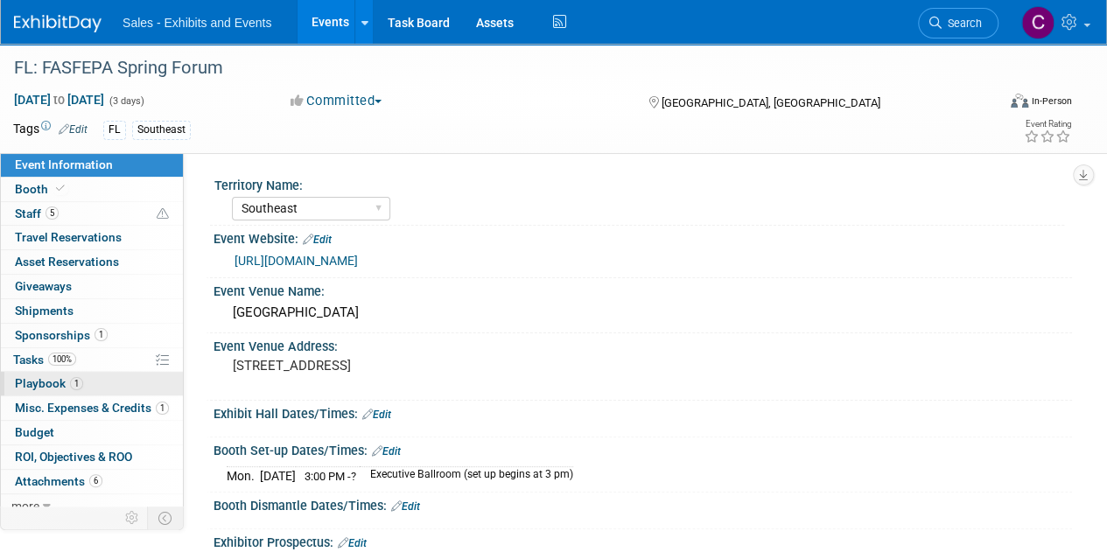
click at [56, 376] on span "Playbook 1" at bounding box center [49, 383] width 68 height 14
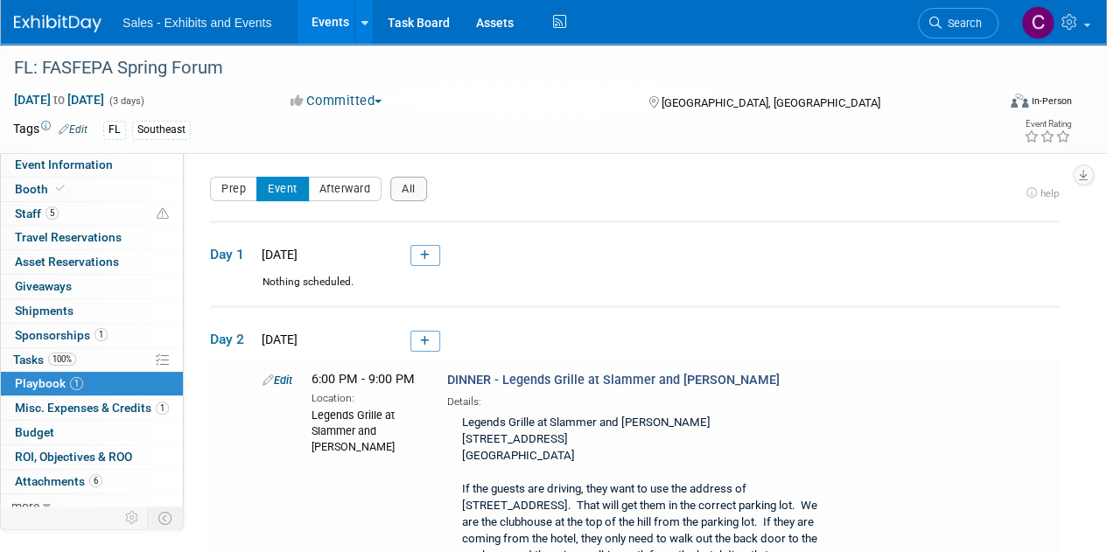
click at [315, 32] on link "Events" at bounding box center [329, 22] width 64 height 44
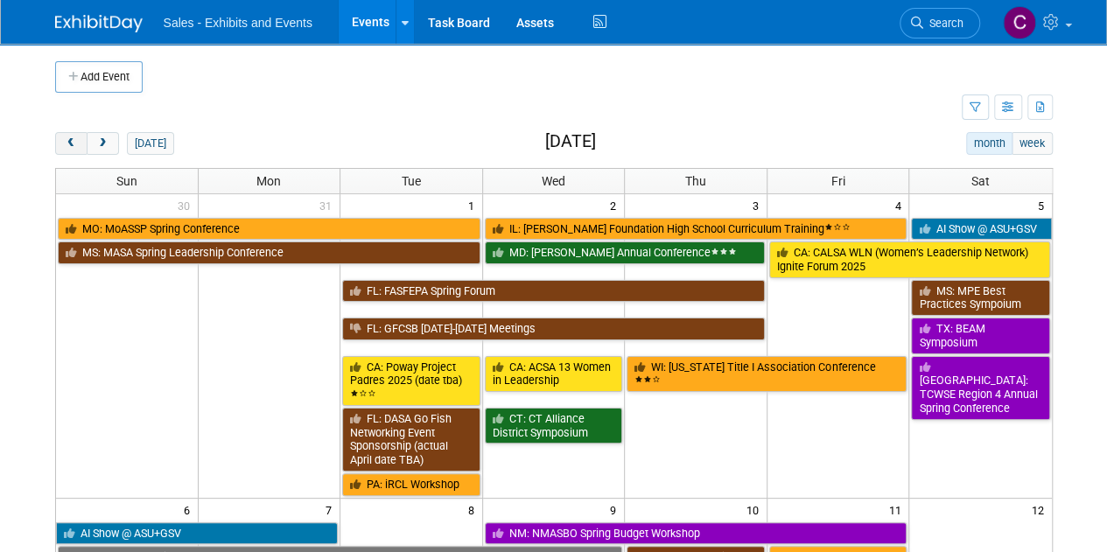
click at [72, 138] on span "prev" at bounding box center [71, 143] width 13 height 11
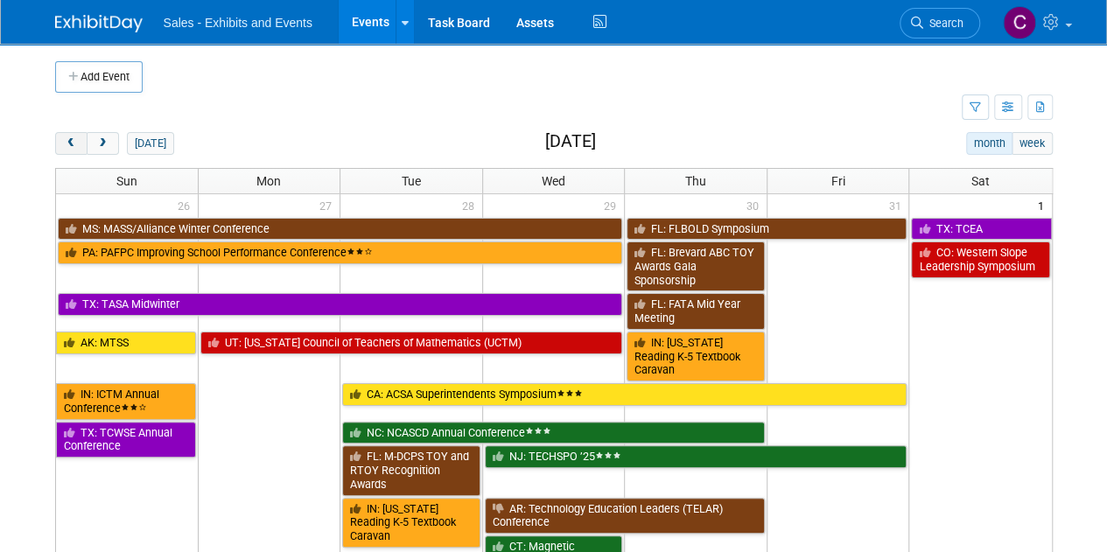
click at [72, 138] on span "prev" at bounding box center [71, 143] width 13 height 11
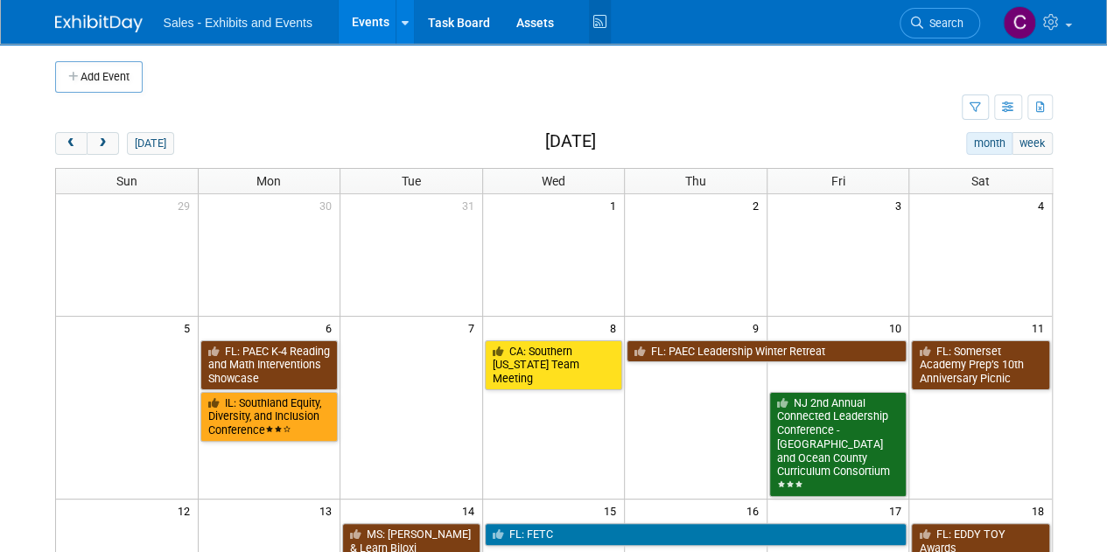
click at [589, 25] on icon at bounding box center [600, 22] width 22 height 27
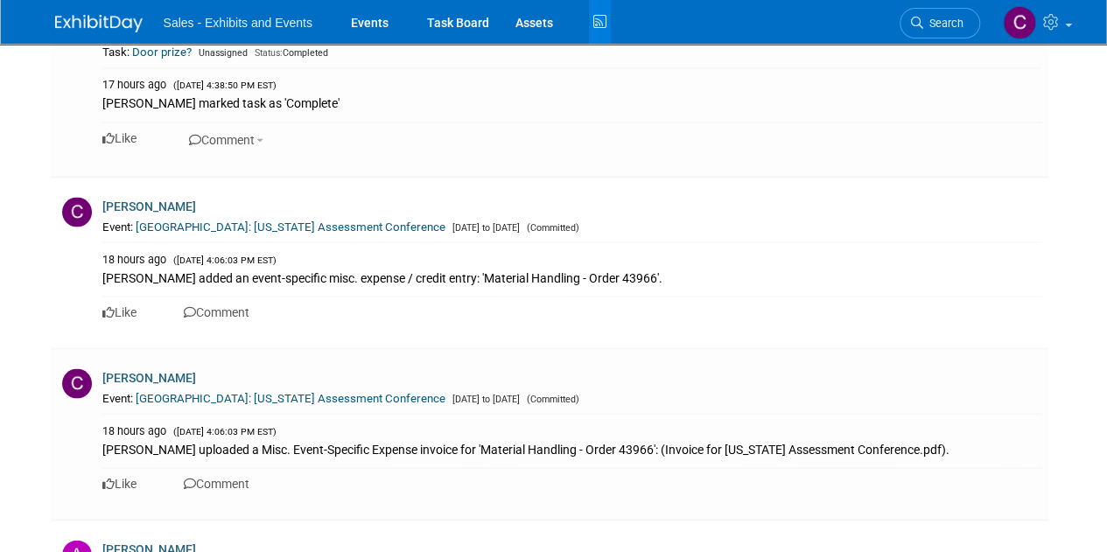
scroll to position [1669, 0]
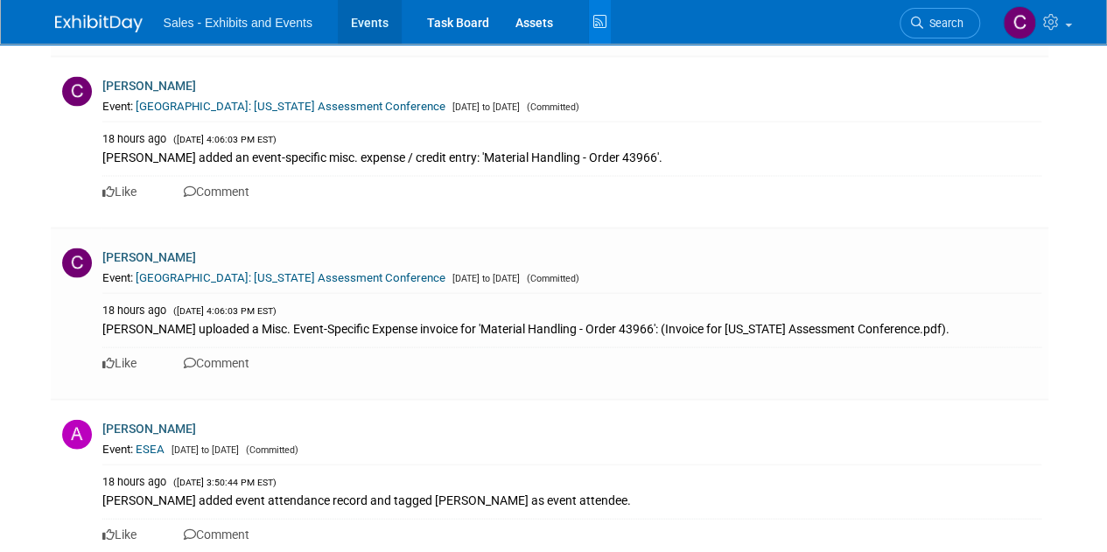
click at [393, 23] on link "Events" at bounding box center [370, 22] width 64 height 44
